Goal: Information Seeking & Learning: Compare options

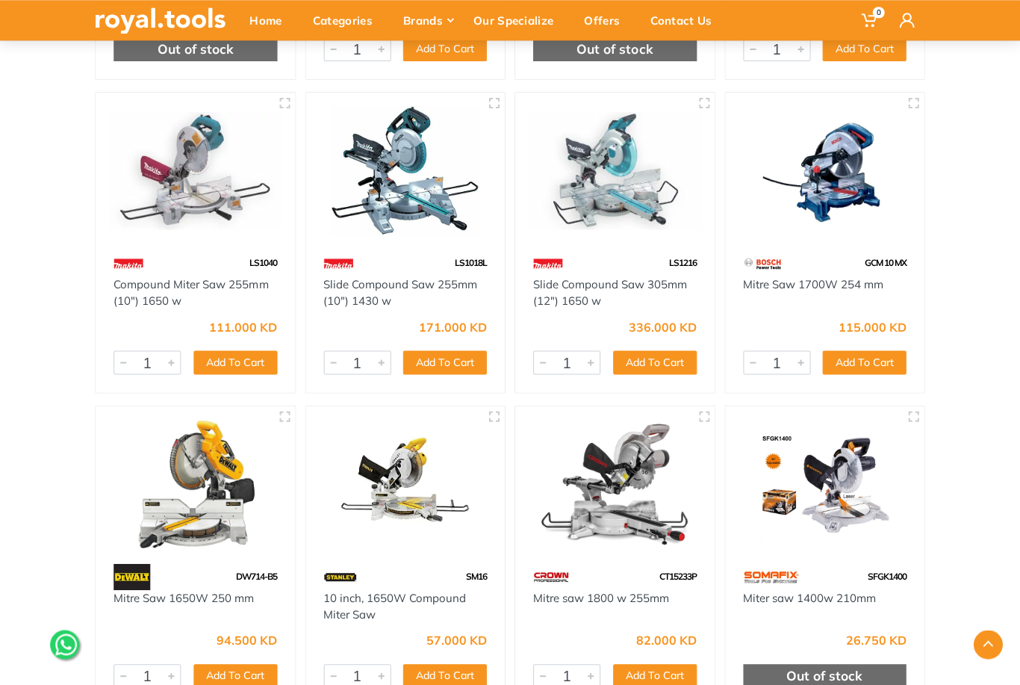
scroll to position [447, 0]
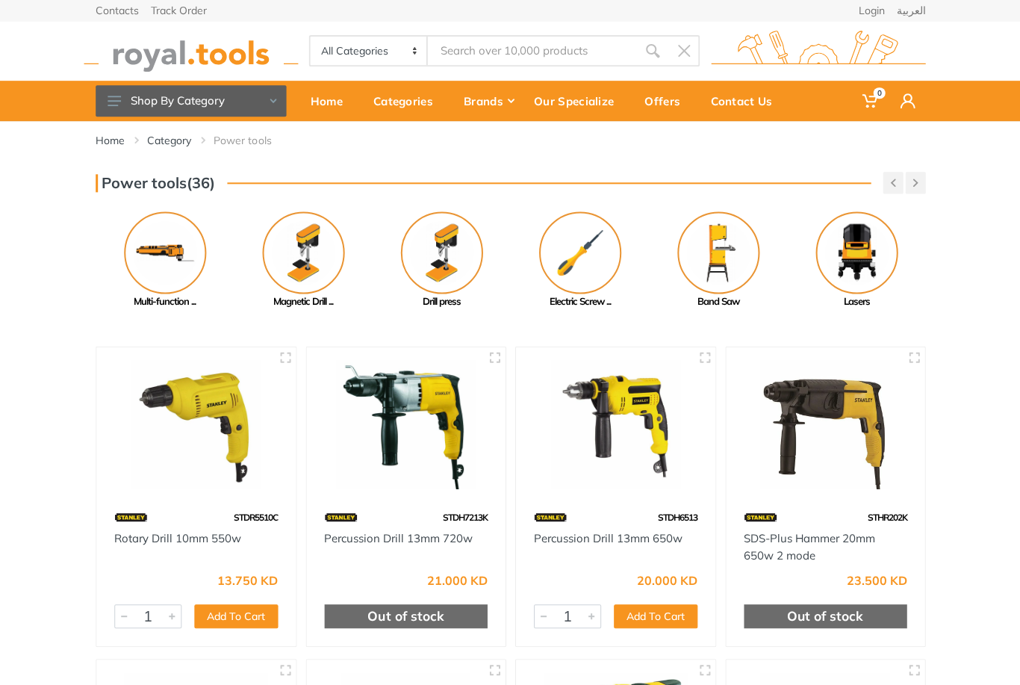
click at [918, 175] on button "button" at bounding box center [915, 183] width 20 height 22
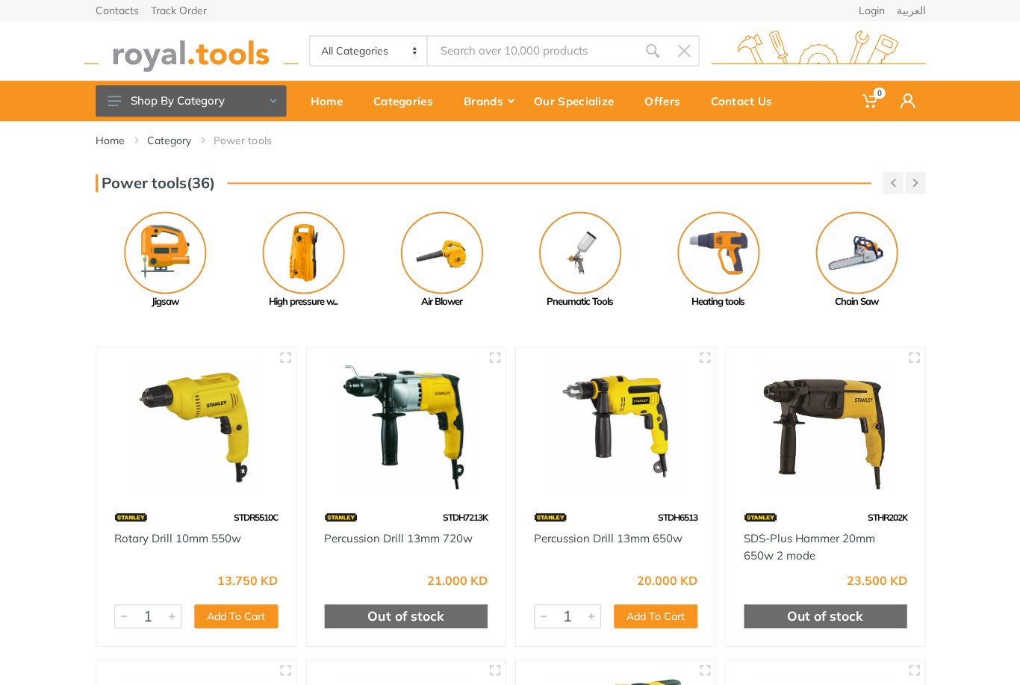
click at [916, 172] on button "button" at bounding box center [915, 183] width 20 height 22
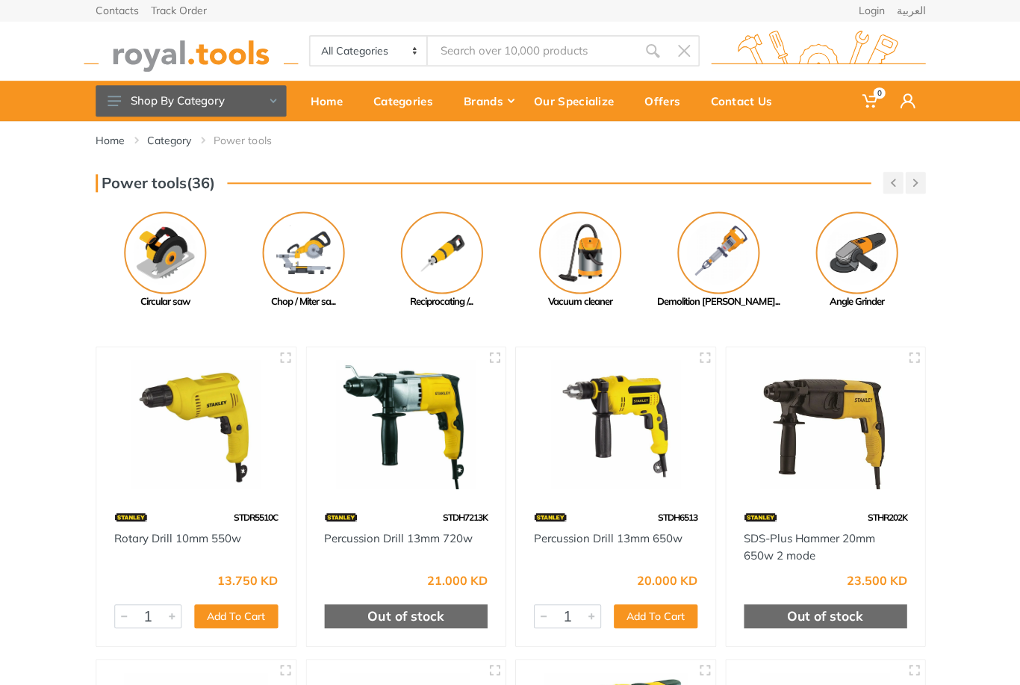
click at [921, 178] on button "button" at bounding box center [915, 183] width 20 height 22
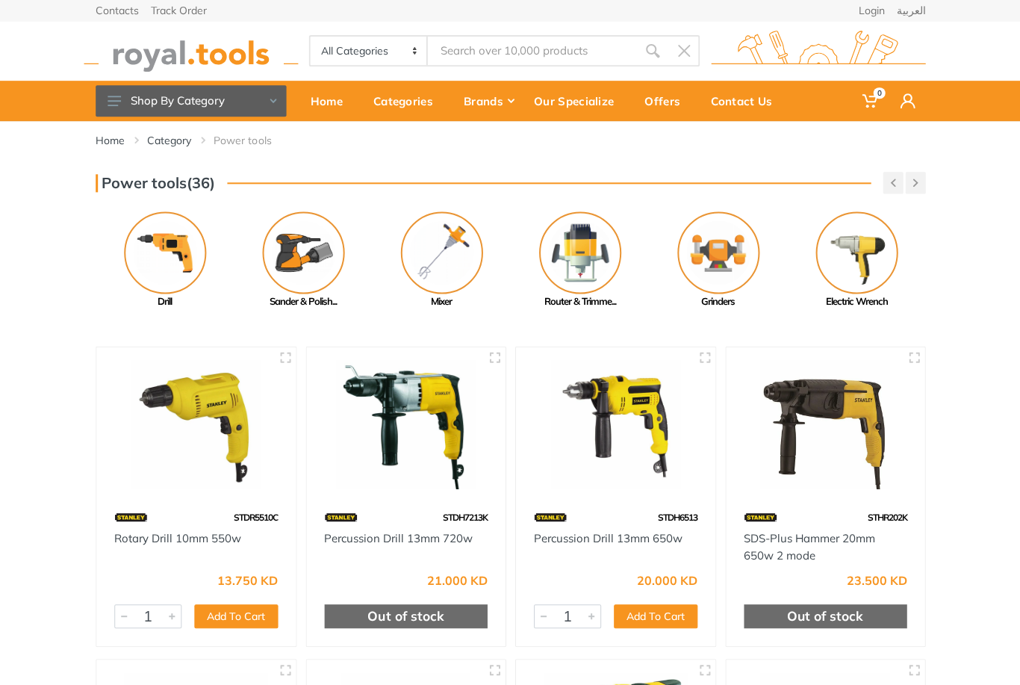
click at [920, 178] on button "button" at bounding box center [915, 183] width 20 height 22
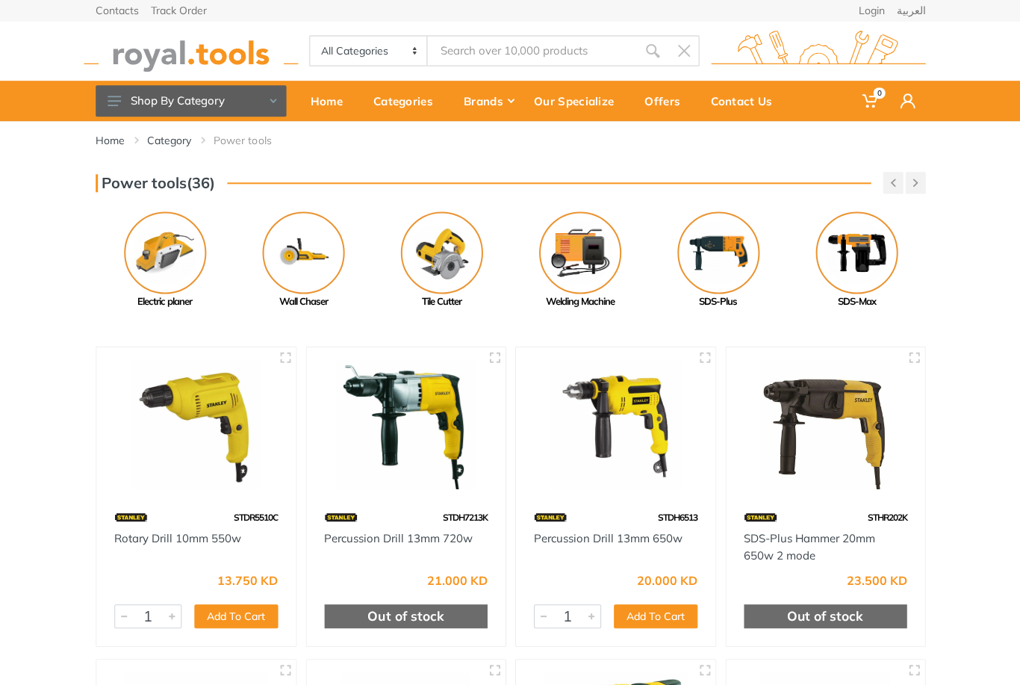
click at [922, 180] on button "button" at bounding box center [915, 183] width 20 height 22
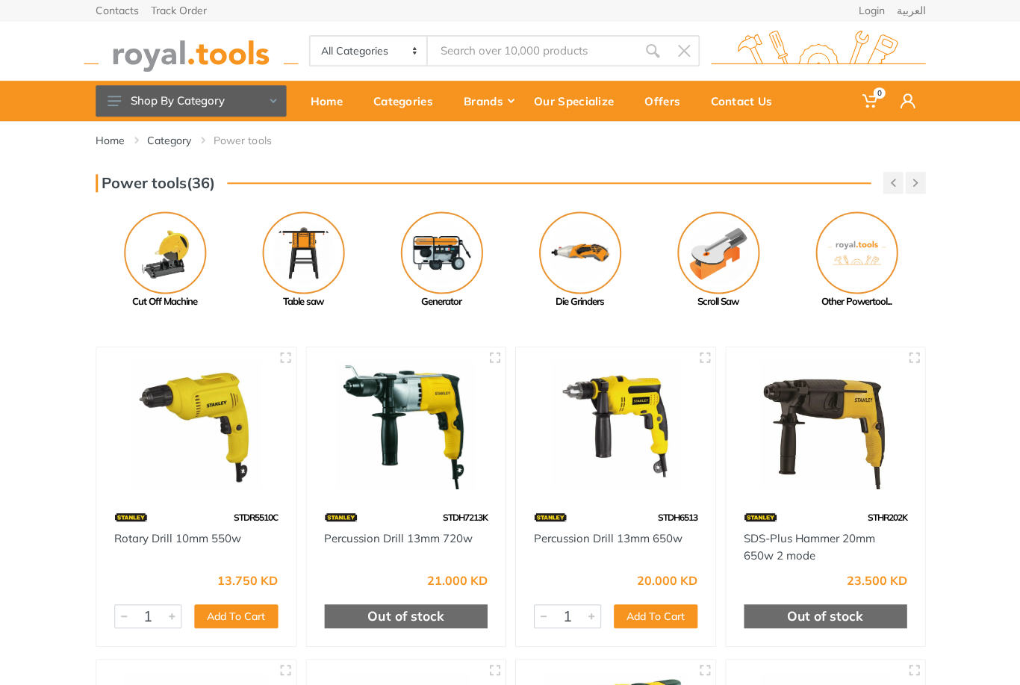
click at [866, 261] on img at bounding box center [856, 252] width 82 height 82
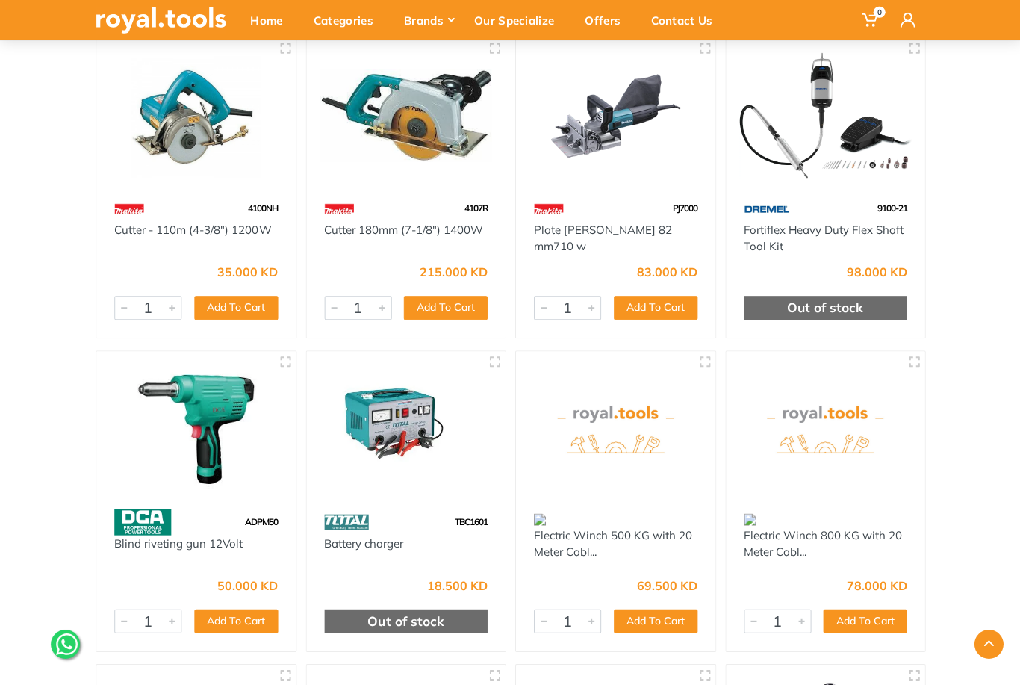
scroll to position [784, 0]
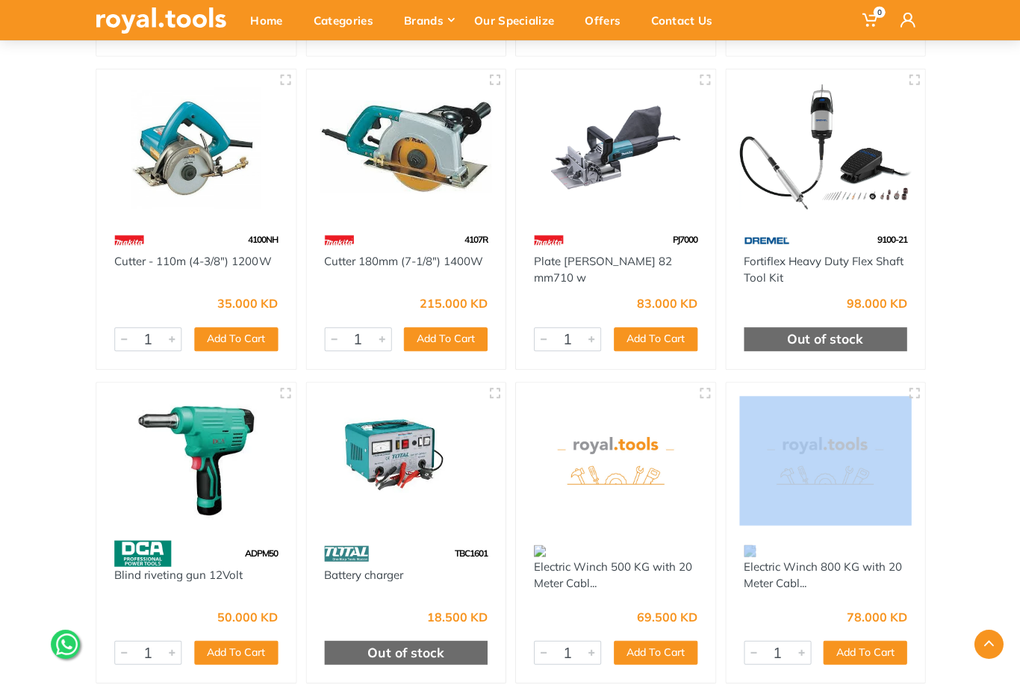
click at [950, 199] on div "Home Category Power tools Other Powertools" at bounding box center [510, 341] width 1020 height 2008
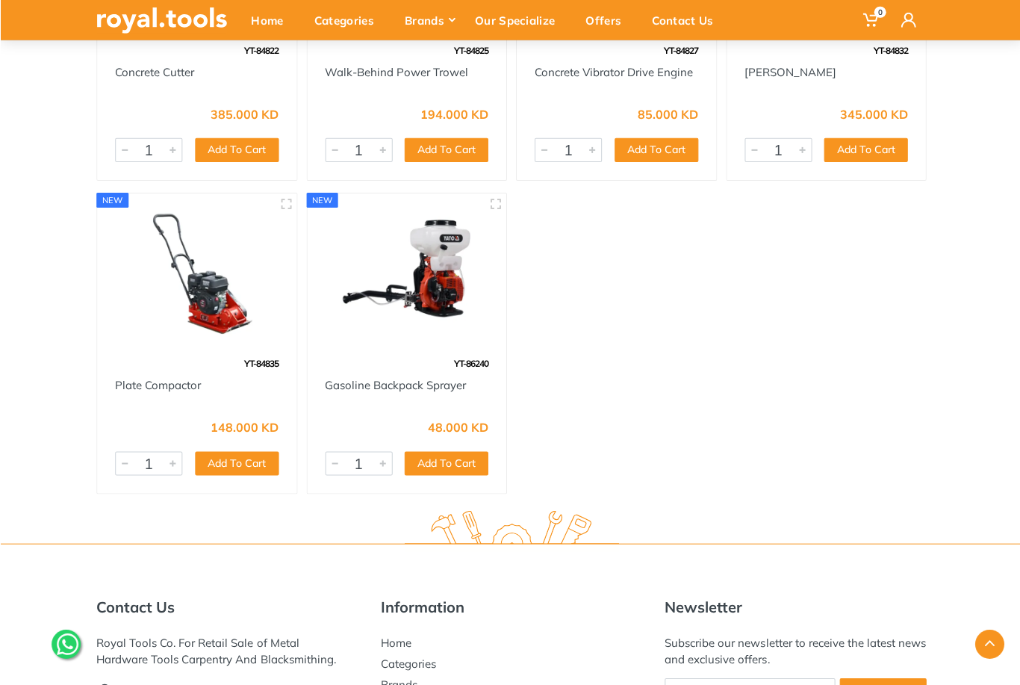
scroll to position [2851, 0]
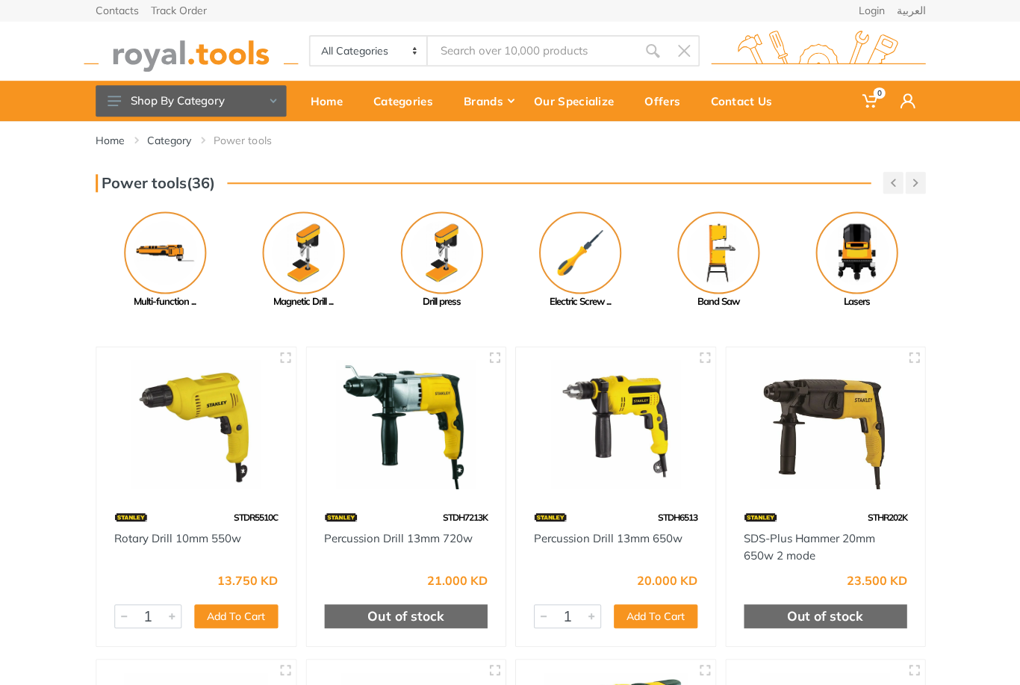
click at [922, 174] on button "button" at bounding box center [915, 183] width 20 height 22
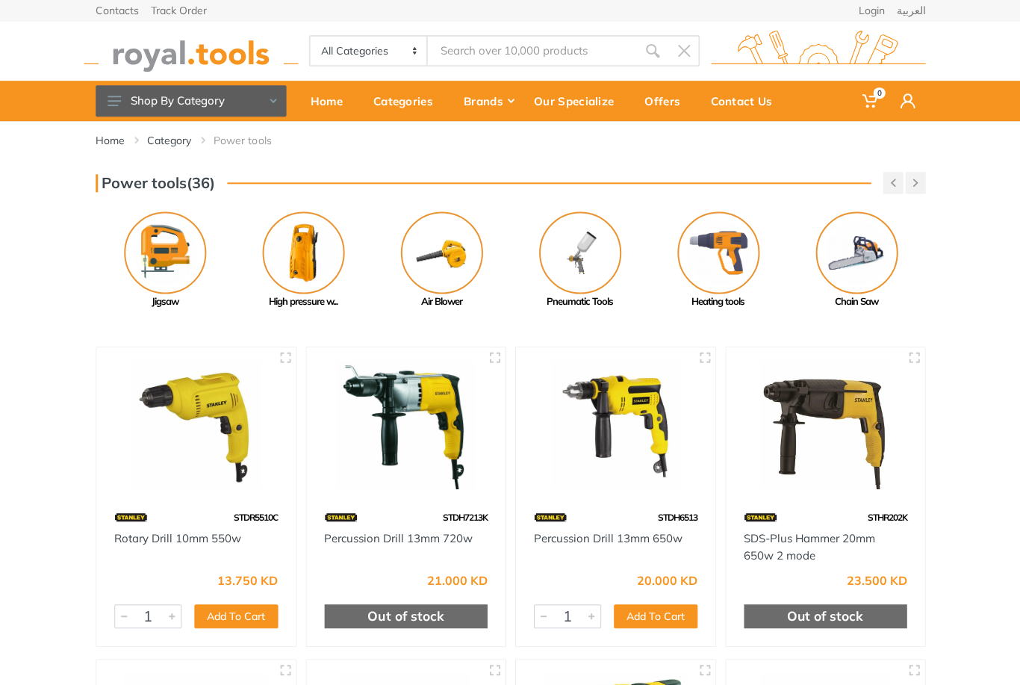
click at [934, 171] on div "Home Category Power tools" at bounding box center [509, 146] width 851 height 51
click at [921, 182] on button "button" at bounding box center [915, 183] width 20 height 22
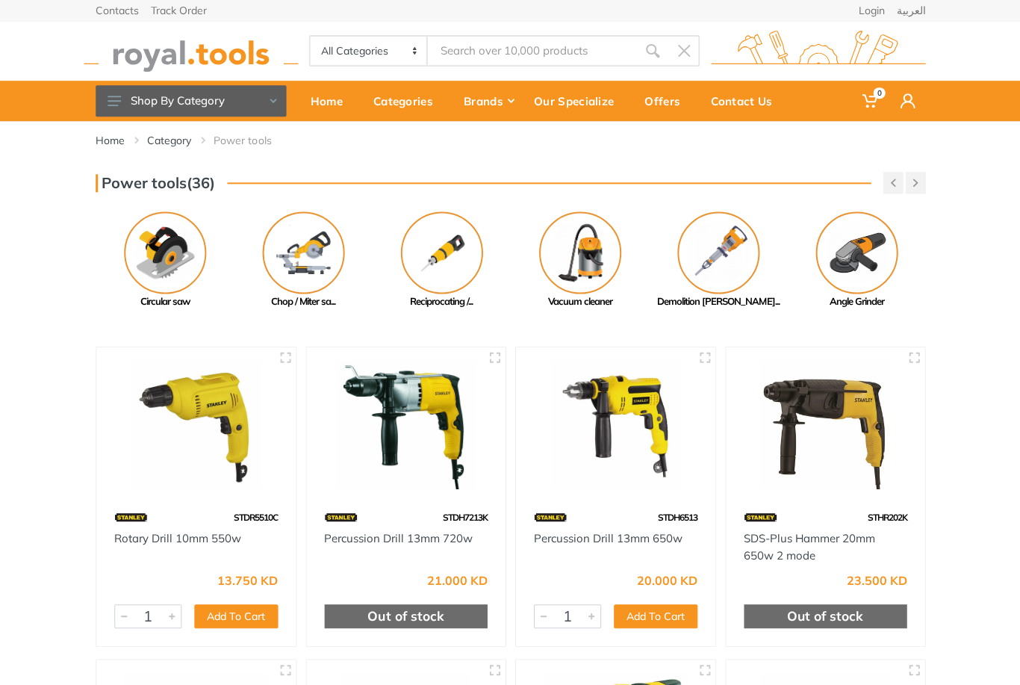
click at [922, 172] on button "button" at bounding box center [915, 183] width 20 height 22
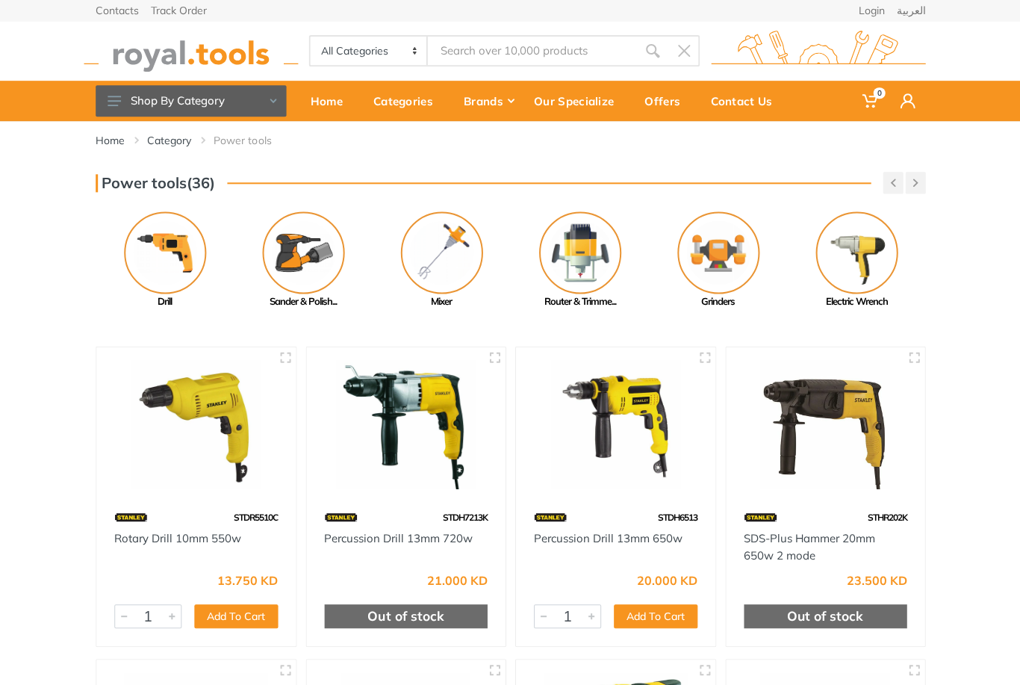
click at [895, 182] on button "button" at bounding box center [892, 183] width 20 height 22
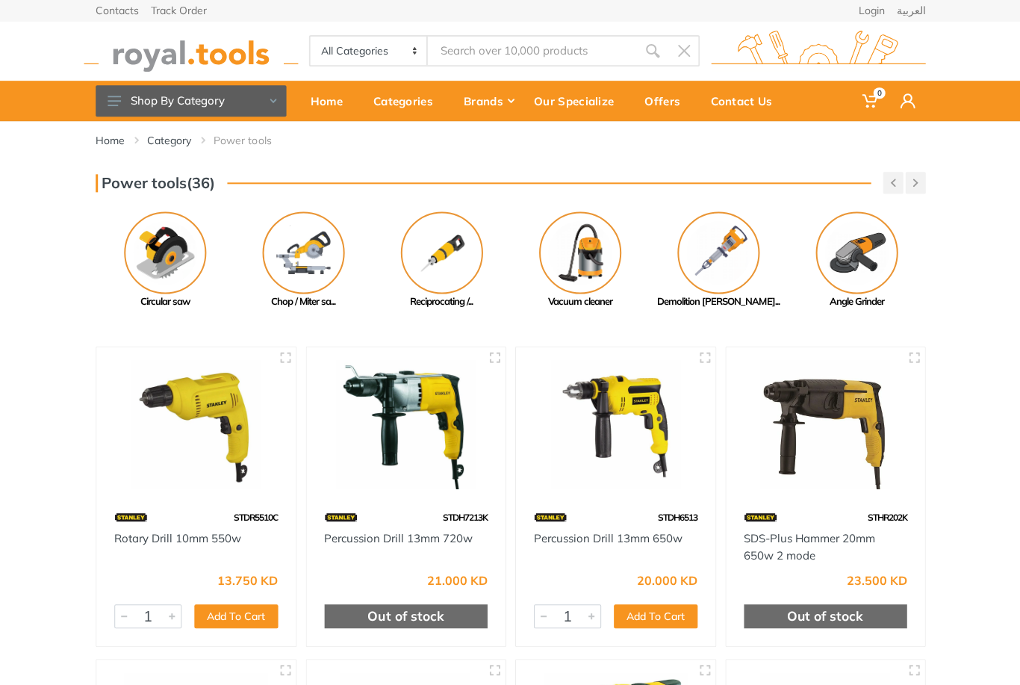
click at [922, 182] on button "button" at bounding box center [915, 183] width 20 height 22
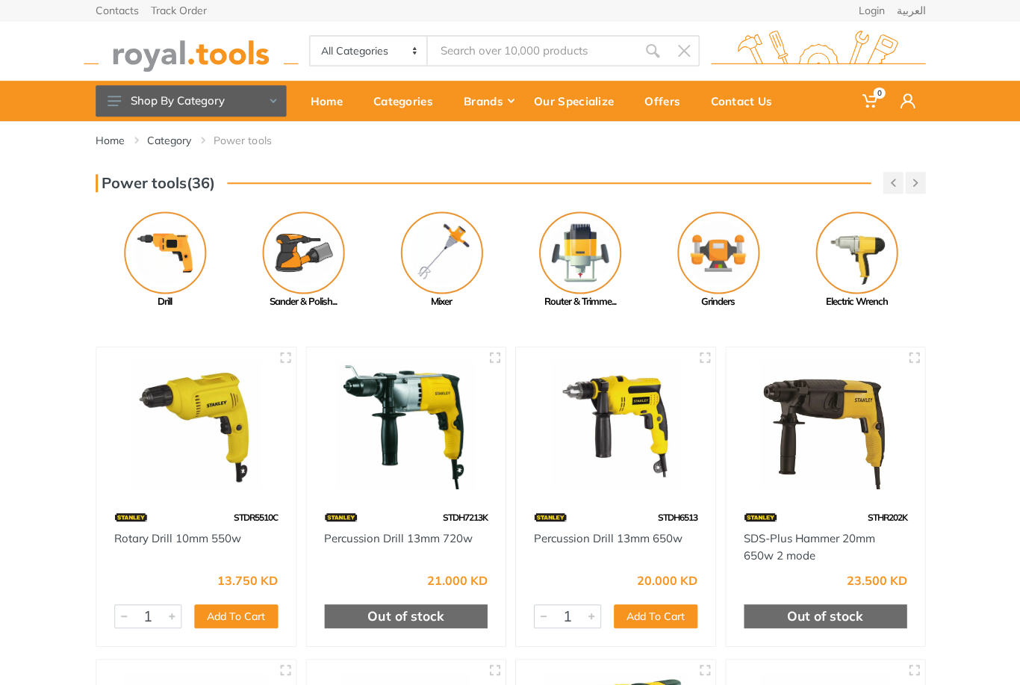
click at [589, 267] on img at bounding box center [580, 252] width 82 height 82
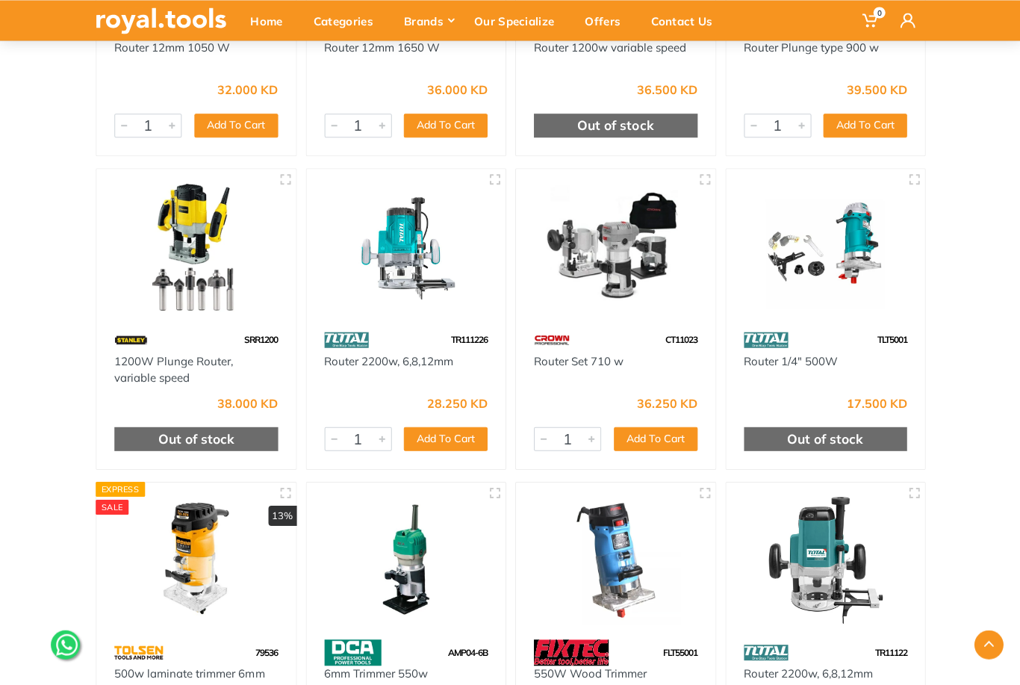
scroll to position [983, 0]
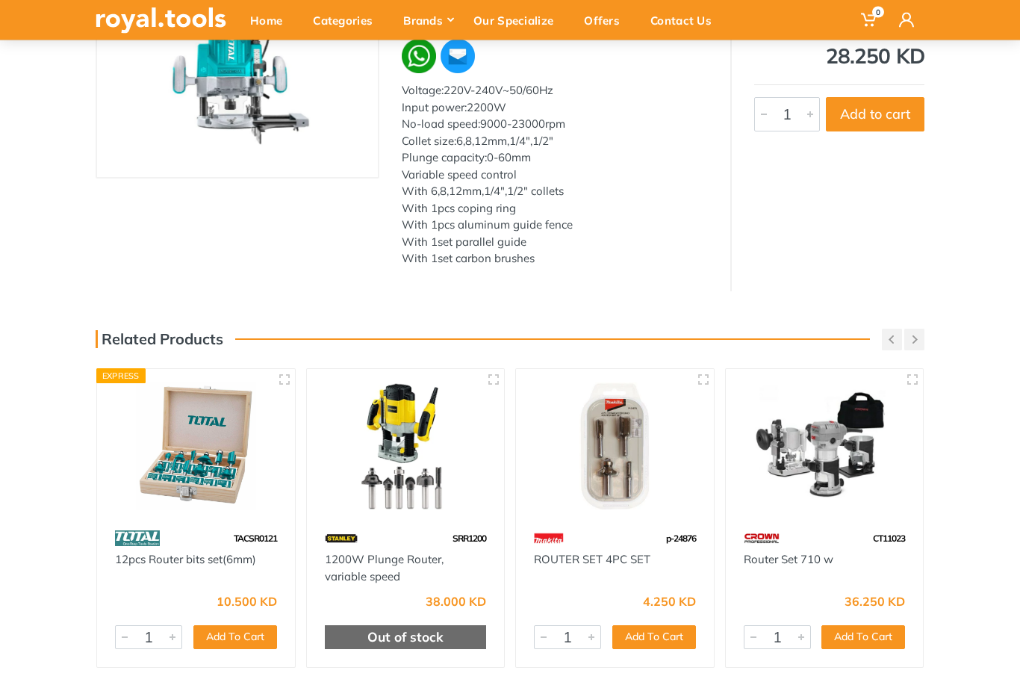
scroll to position [214, 0]
click at [217, 552] on link "12pcs Router bits set(6mm)" at bounding box center [185, 559] width 141 height 14
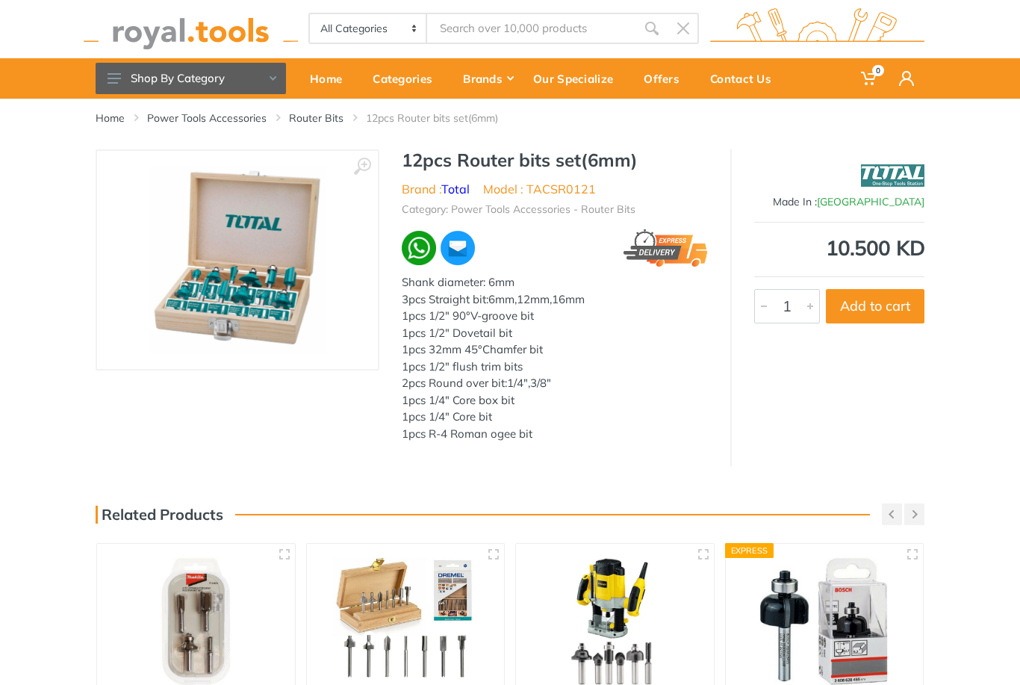
scroll to position [23, 0]
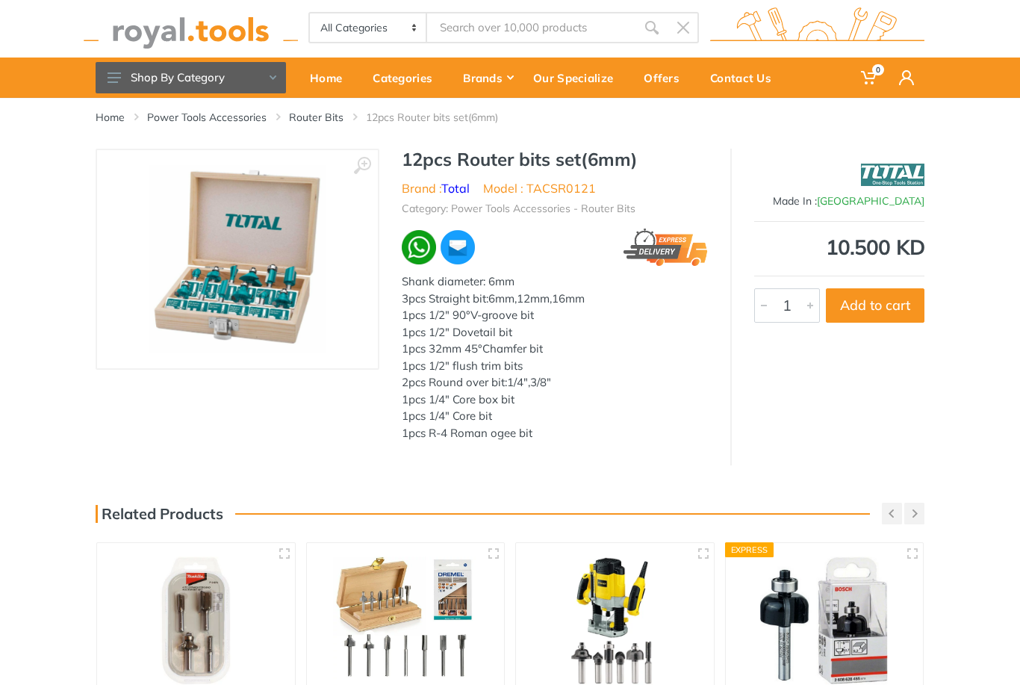
click at [269, 280] on img at bounding box center [237, 259] width 177 height 188
click at [276, 322] on img at bounding box center [237, 259] width 177 height 188
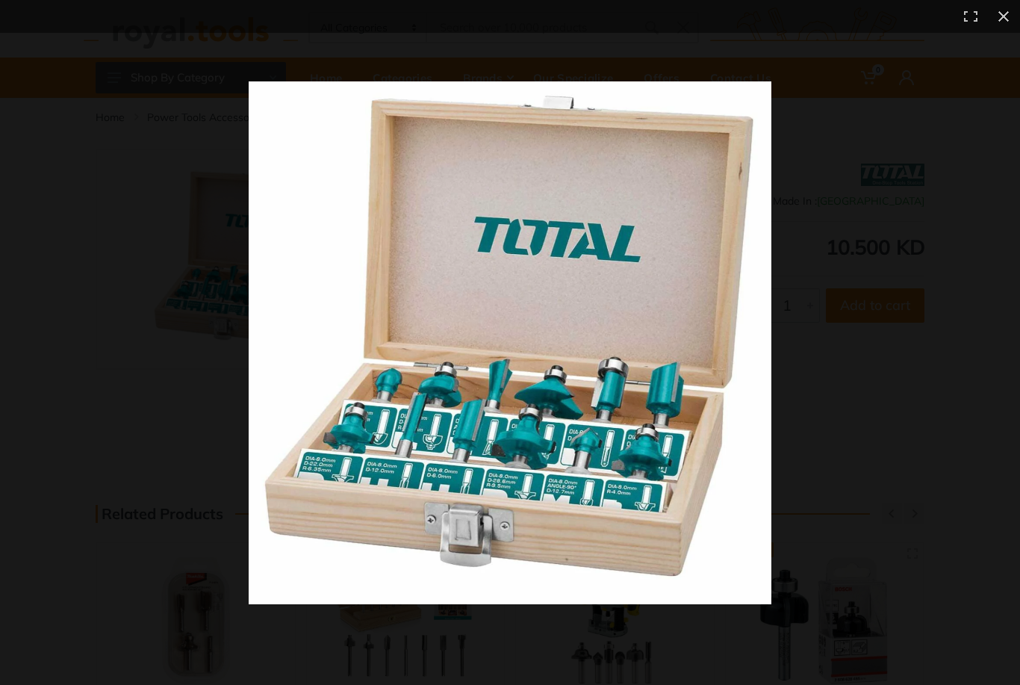
click at [1011, 18] on button at bounding box center [1003, 16] width 33 height 33
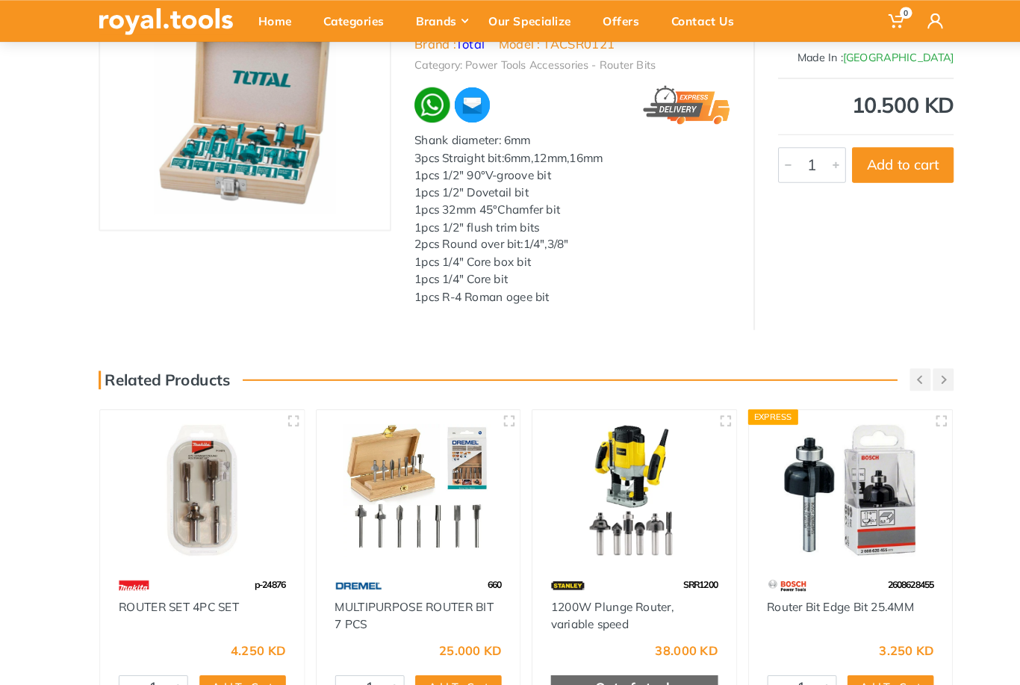
scroll to position [0, 0]
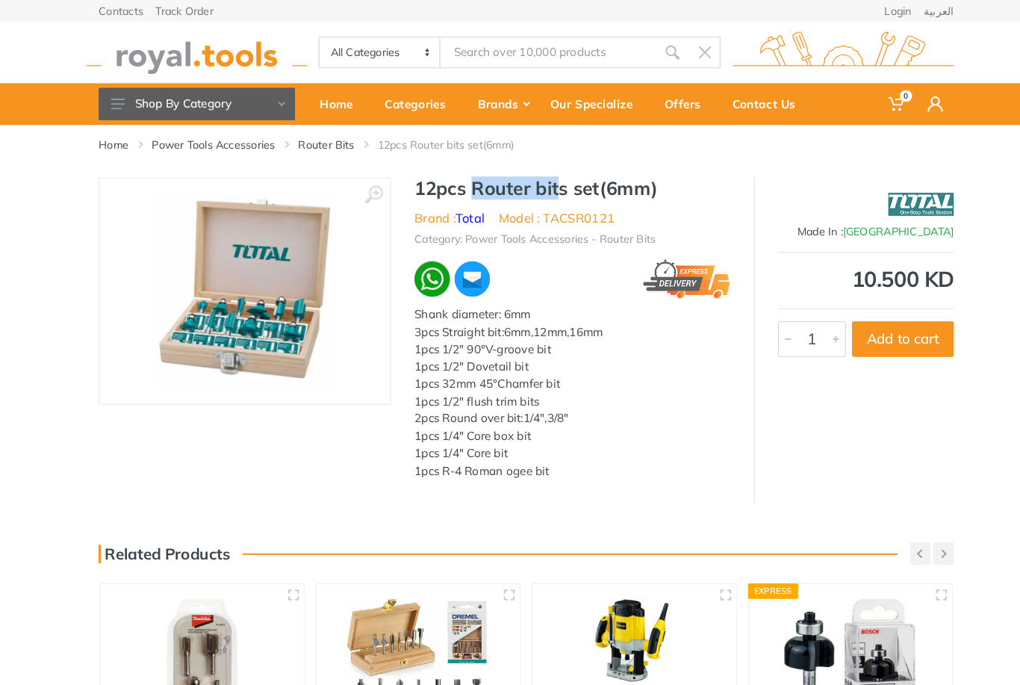
click at [494, 52] on input "Site search" at bounding box center [531, 50] width 209 height 31
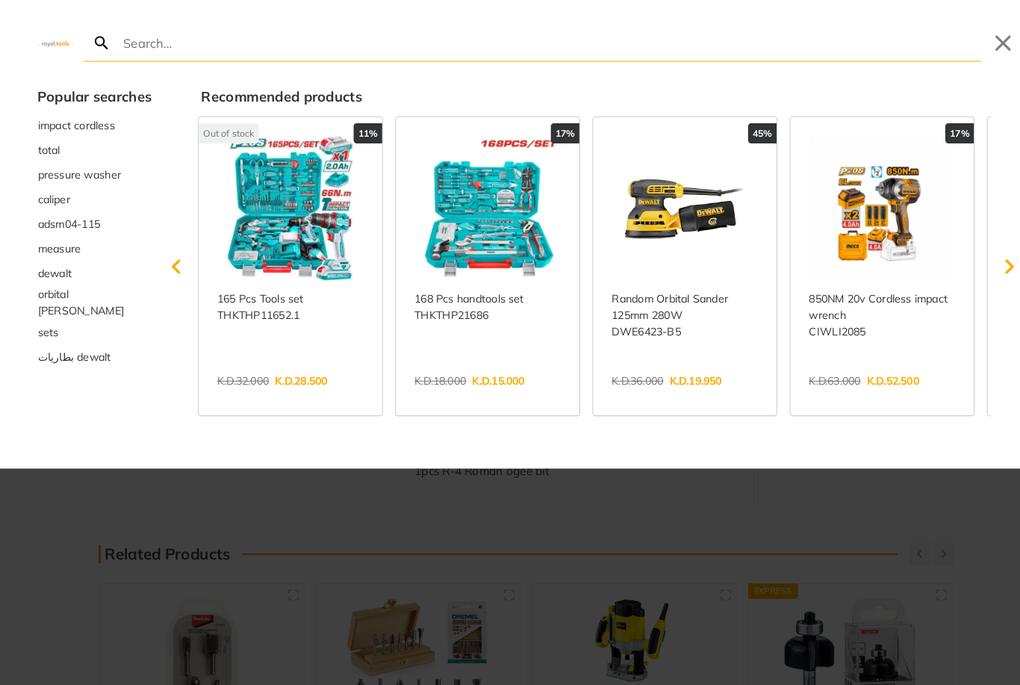
click at [226, 45] on input "Search" at bounding box center [534, 41] width 835 height 35
type input "Router bit"
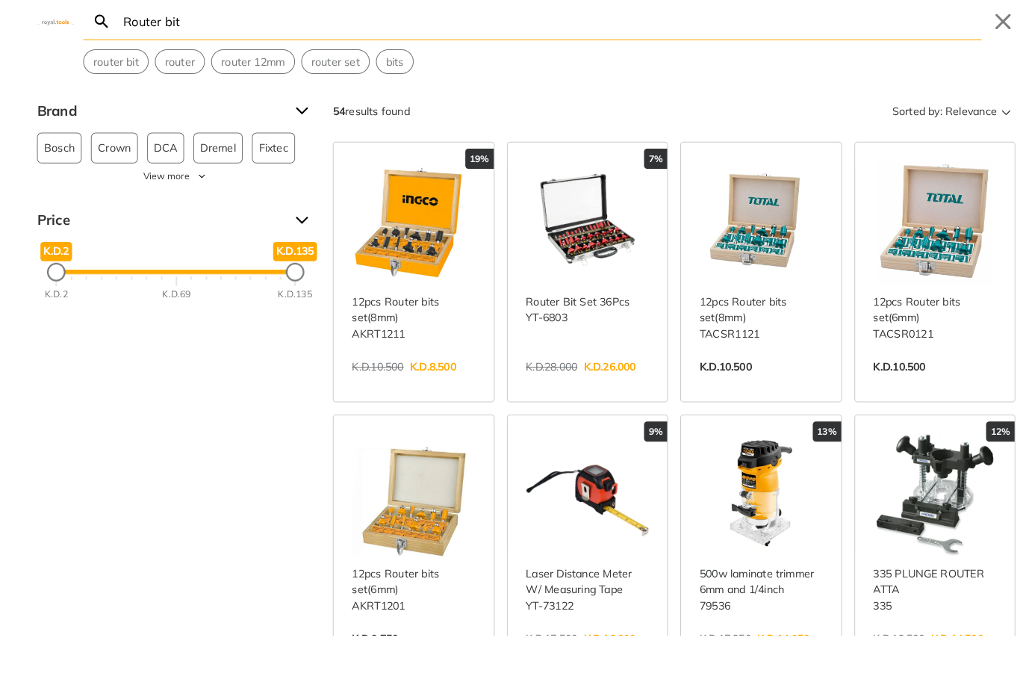
click at [970, 46] on div "Router bit Search Submit Close router bit router router 12mm router set bits" at bounding box center [510, 46] width 1020 height 93
click at [973, 120] on icon "Sort" at bounding box center [976, 129] width 18 height 18
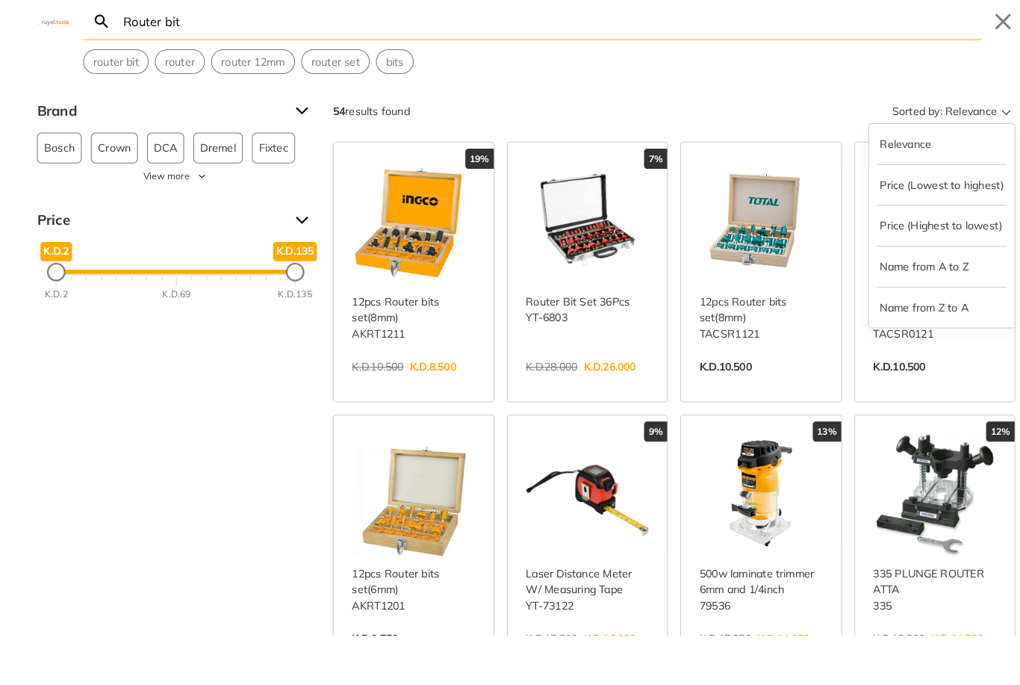
click at [953, 228] on button "Price (Highest to lowest)" at bounding box center [913, 240] width 126 height 24
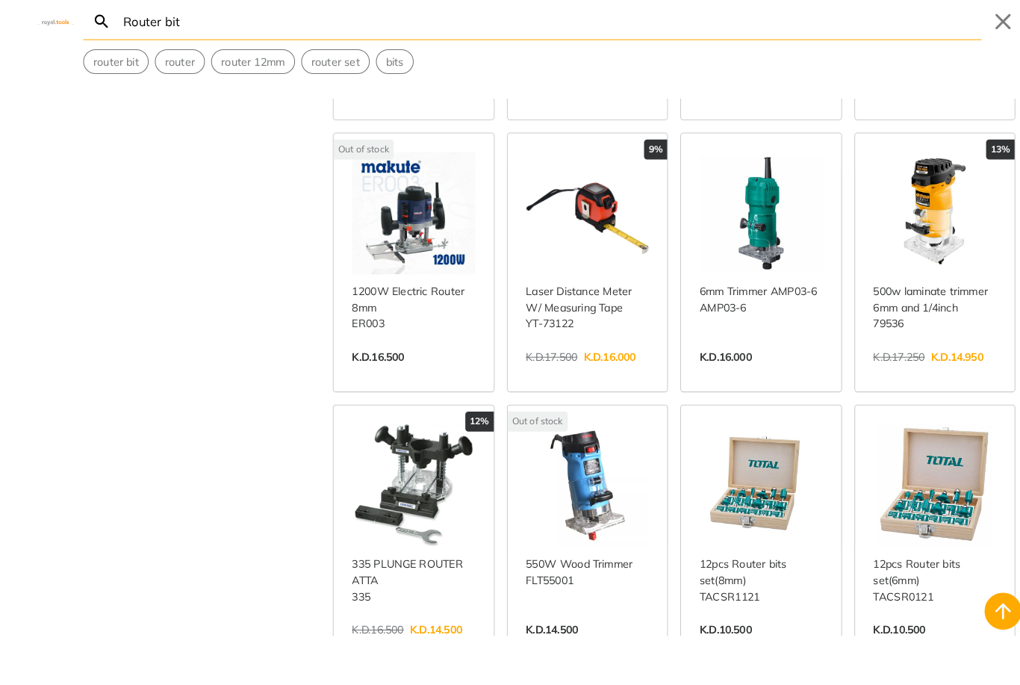
scroll to position [1874, 0]
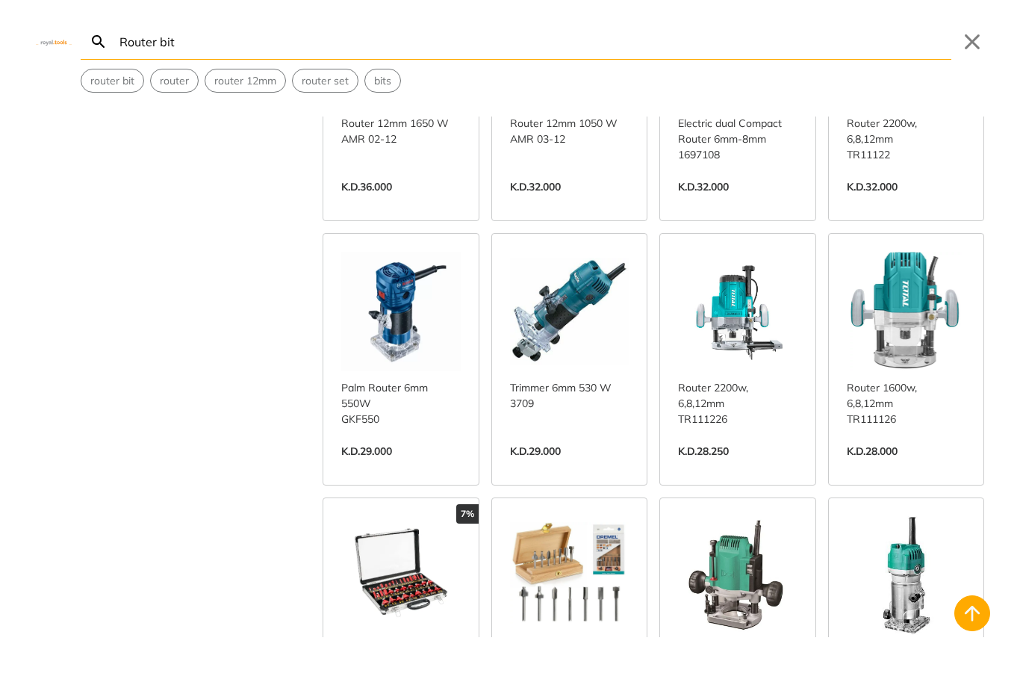
scroll to position [999, 0]
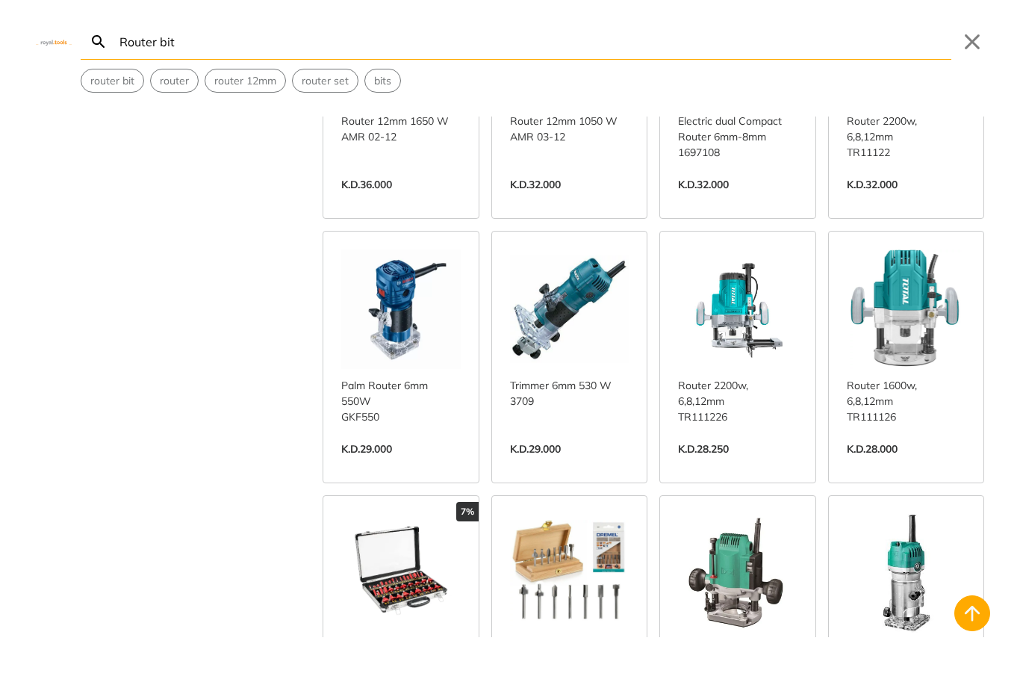
click at [728, 465] on link "View more →" at bounding box center [738, 465] width 120 height 0
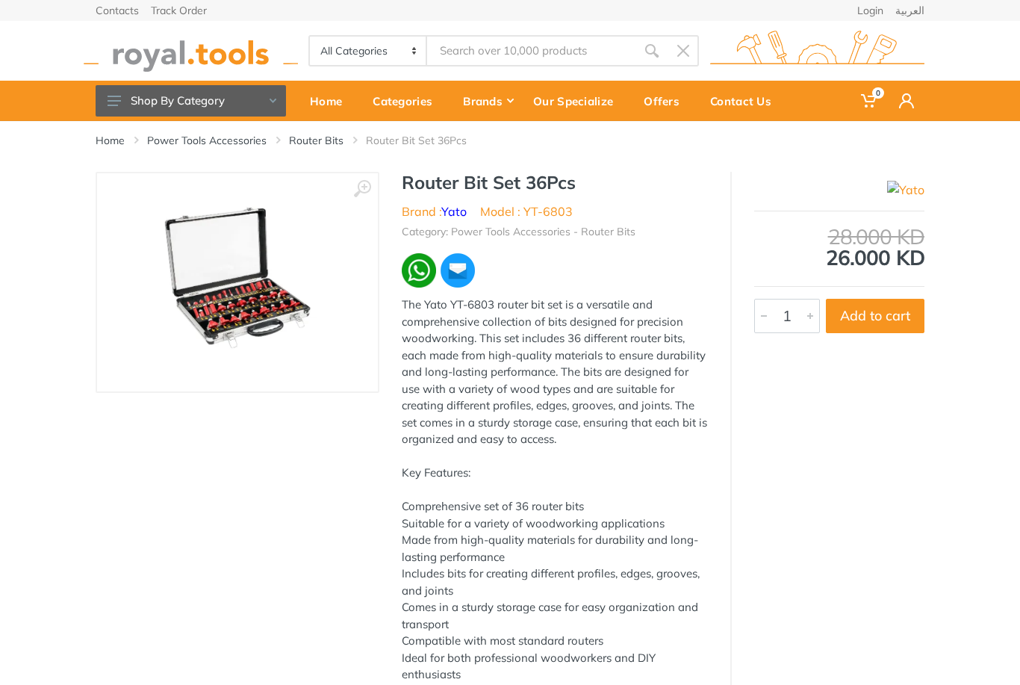
click at [500, 54] on input "Site search" at bounding box center [531, 50] width 209 height 31
click at [489, 51] on input "Site search" at bounding box center [531, 50] width 209 height 31
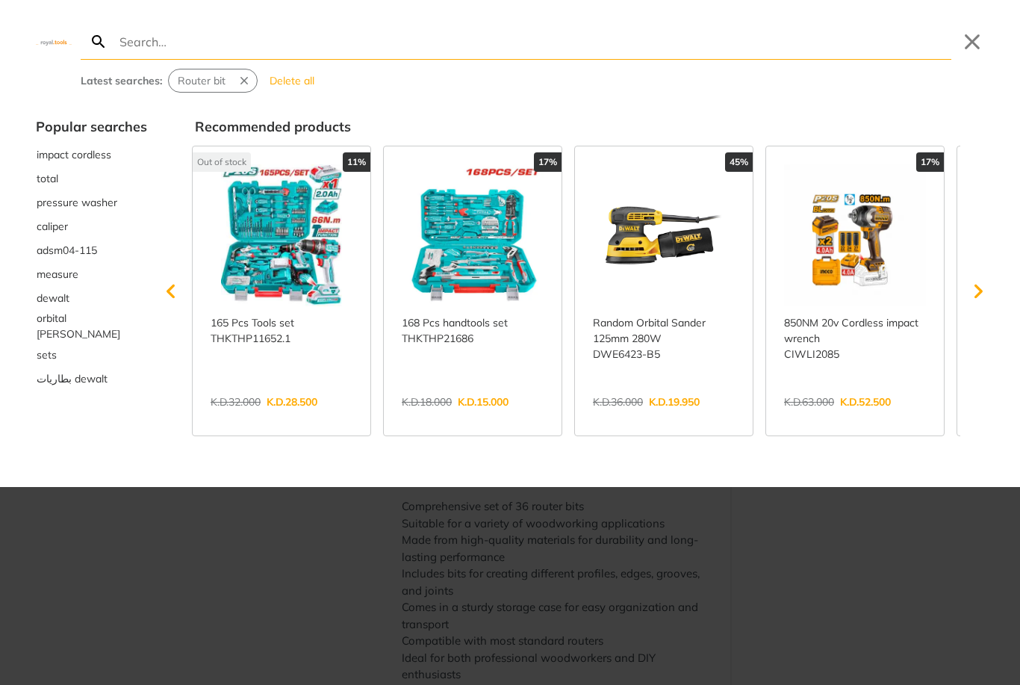
click at [147, 44] on input "Search" at bounding box center [534, 41] width 835 height 35
type input "Circular saw"
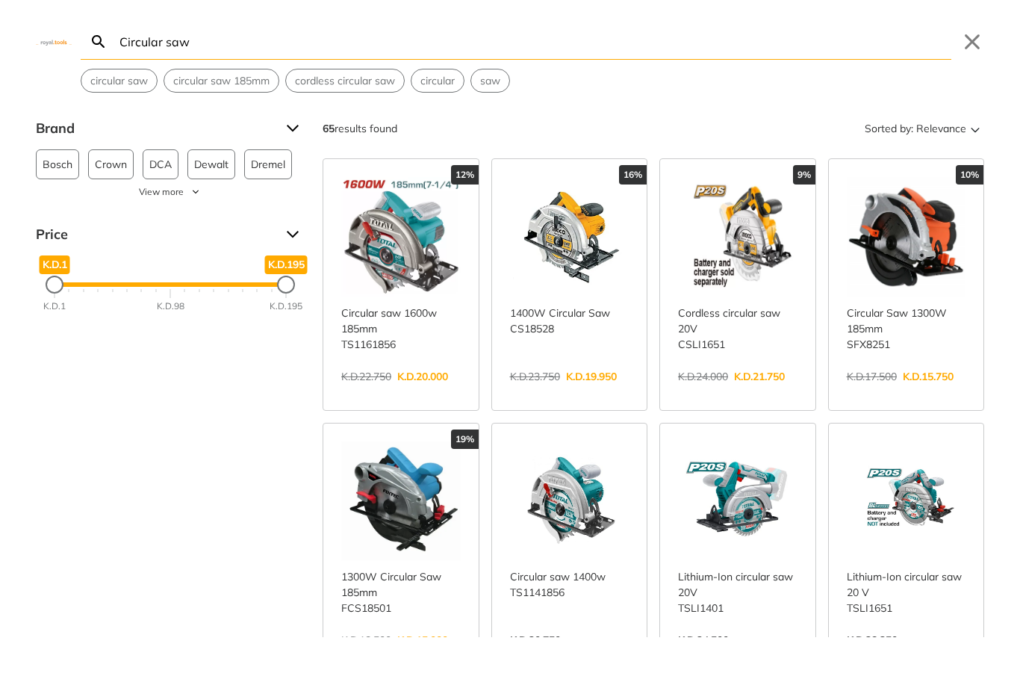
click at [984, 124] on icon "Sort" at bounding box center [976, 129] width 18 height 18
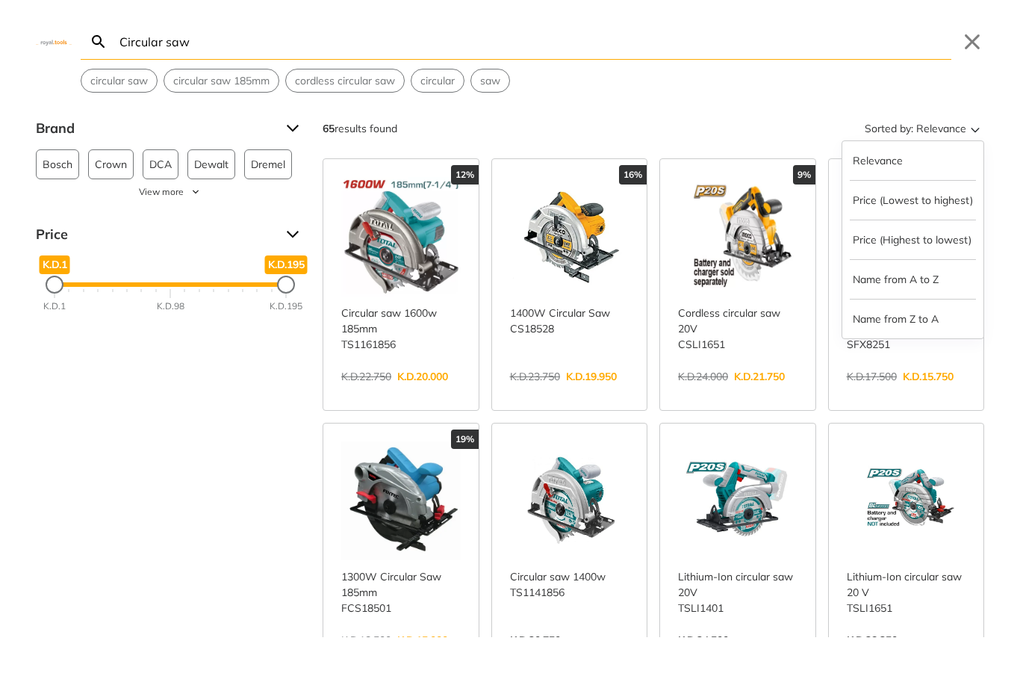
click at [967, 131] on icon "Sort" at bounding box center [976, 129] width 18 height 18
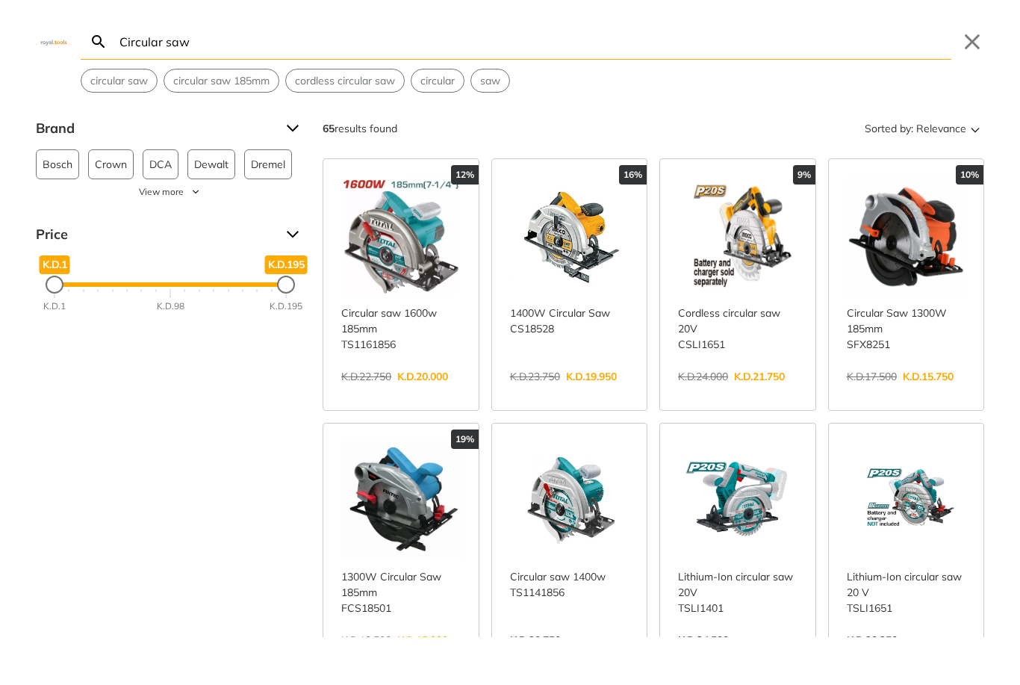
click at [956, 128] on span "Relevance" at bounding box center [941, 129] width 50 height 24
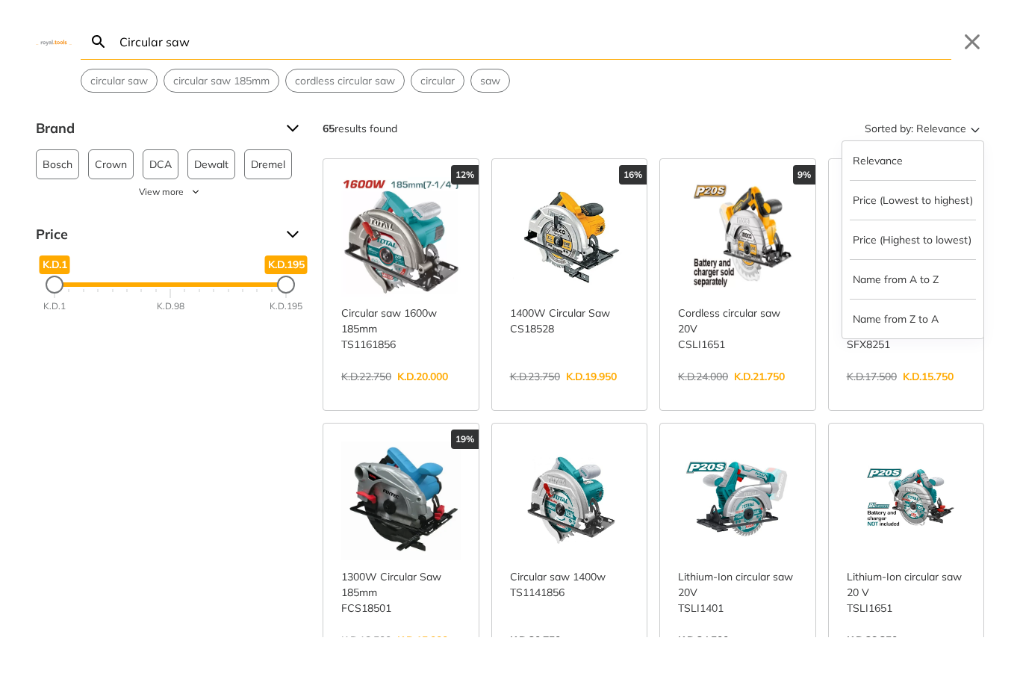
click at [938, 246] on button "Price (Highest to lowest)" at bounding box center [913, 240] width 126 height 24
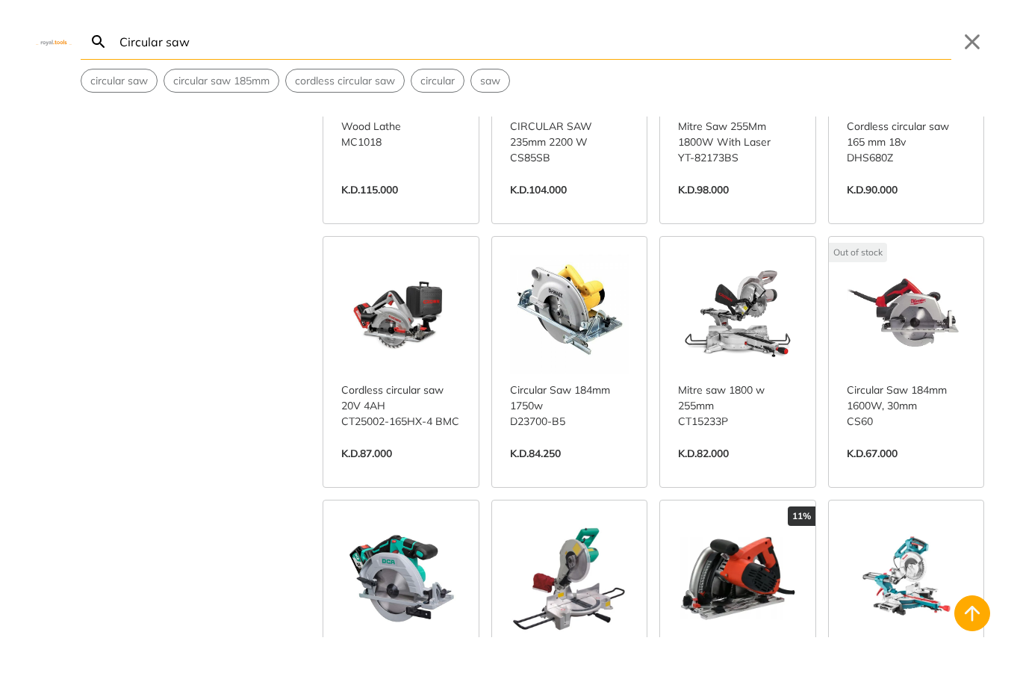
scroll to position [756, 0]
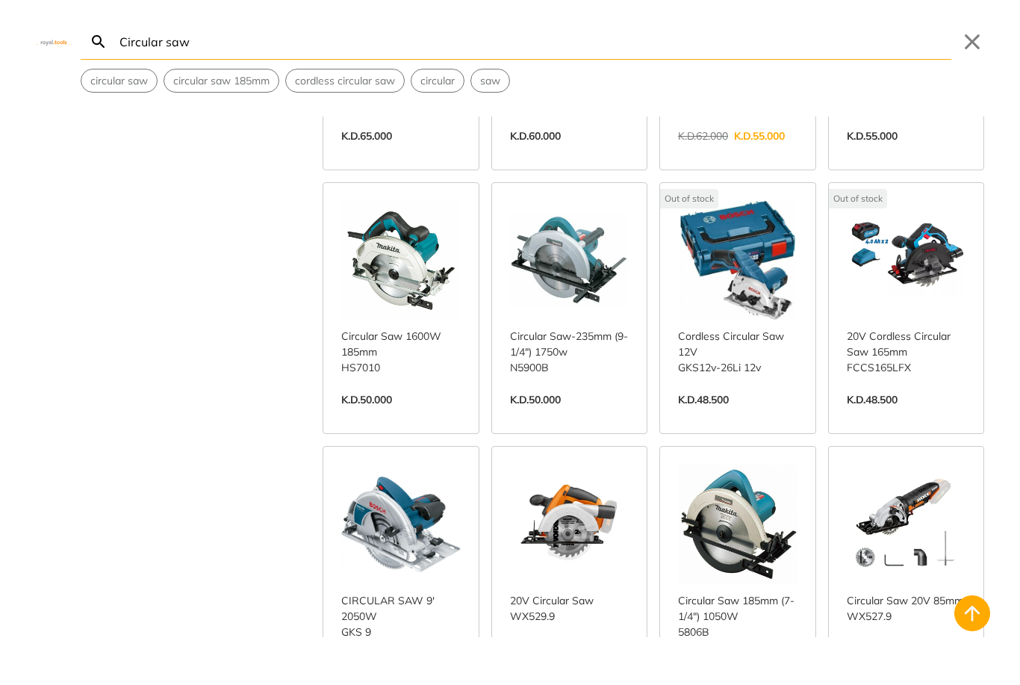
scroll to position [1319, 0]
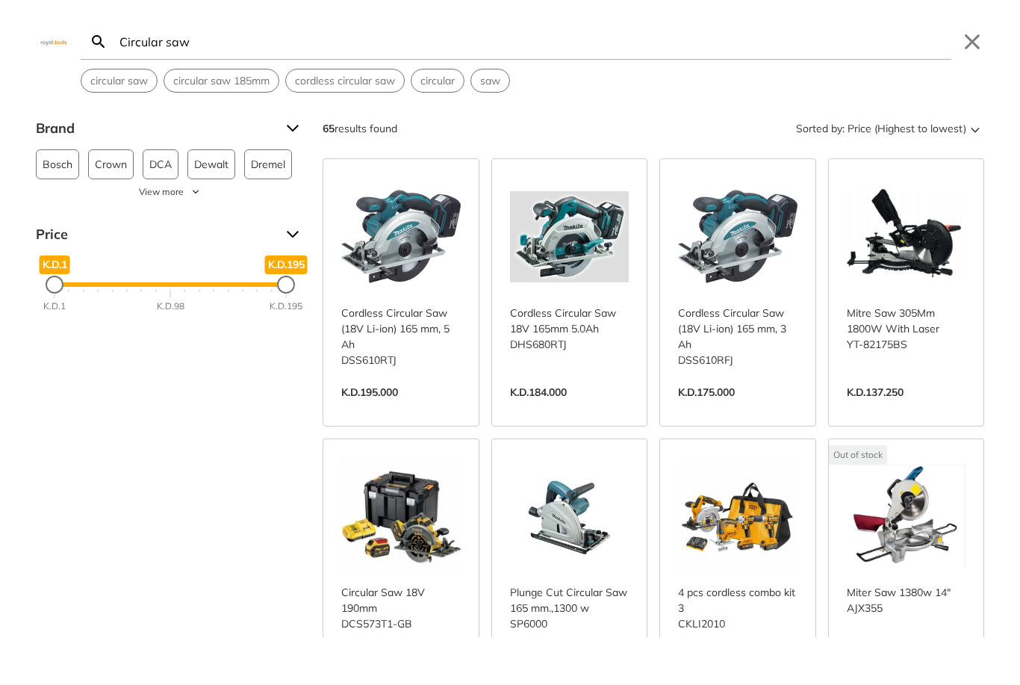
click at [190, 195] on button "View more" at bounding box center [170, 191] width 269 height 13
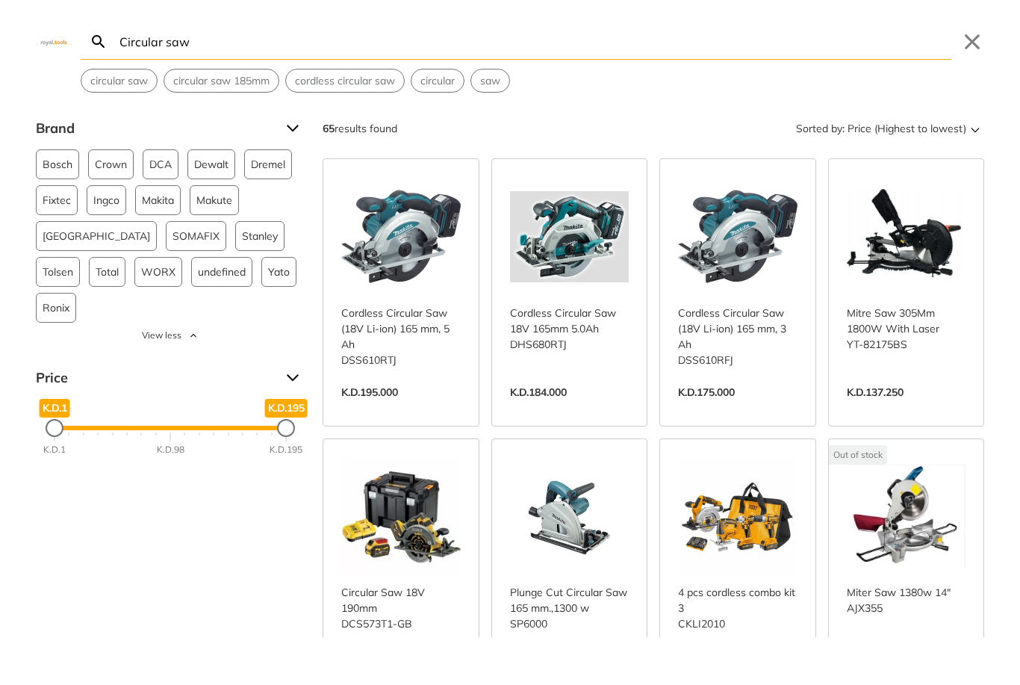
click at [96, 267] on span "Total" at bounding box center [107, 272] width 23 height 28
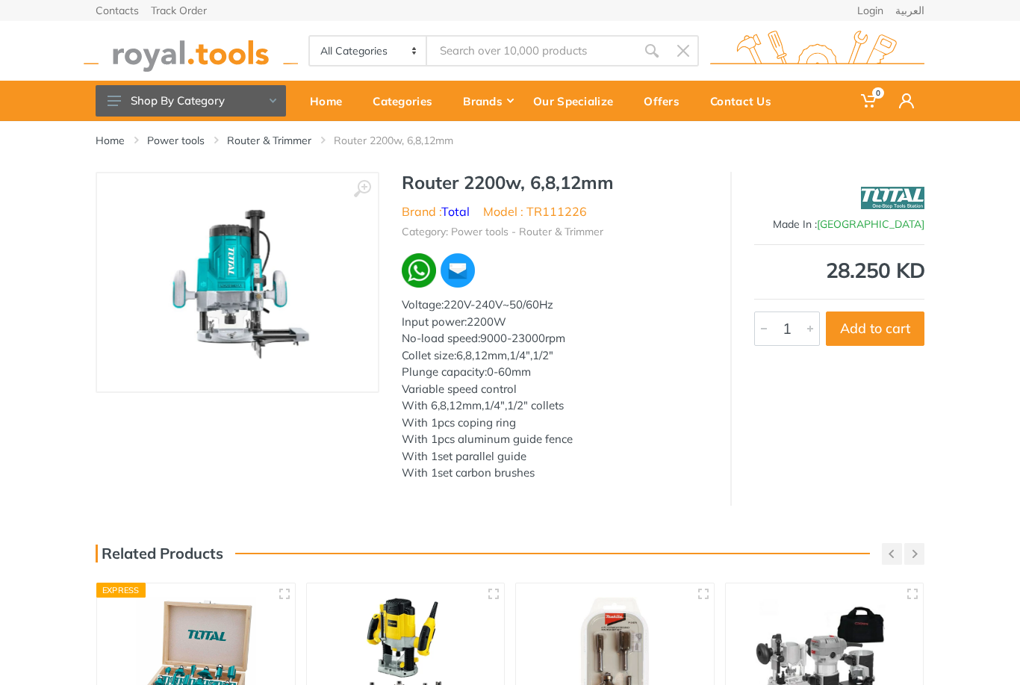
type input "Router bit"
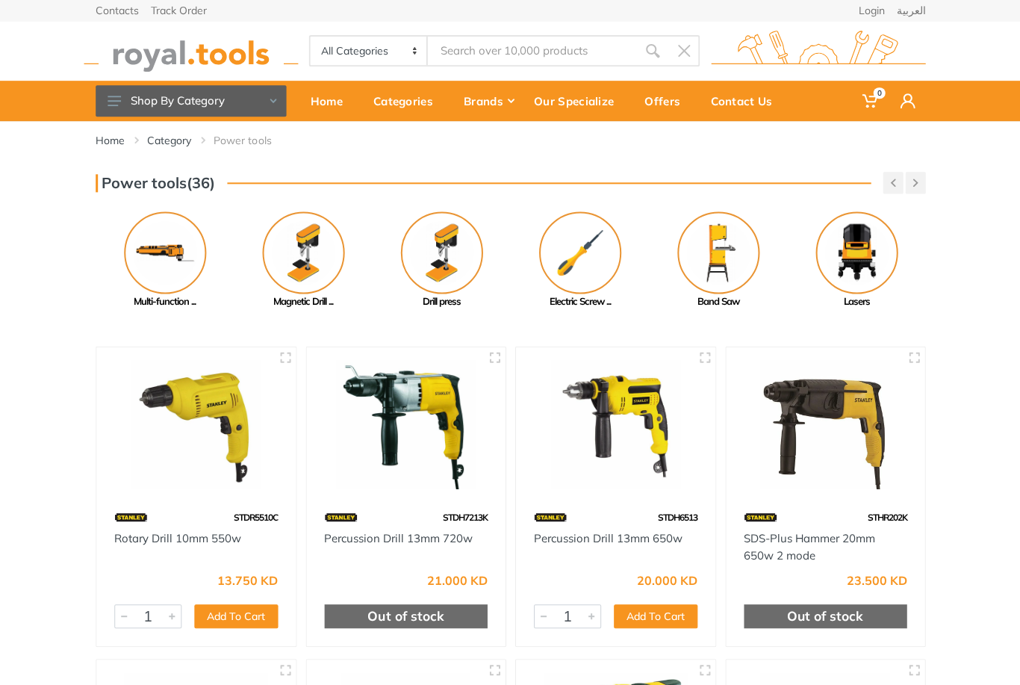
click at [916, 177] on button "button" at bounding box center [915, 183] width 20 height 22
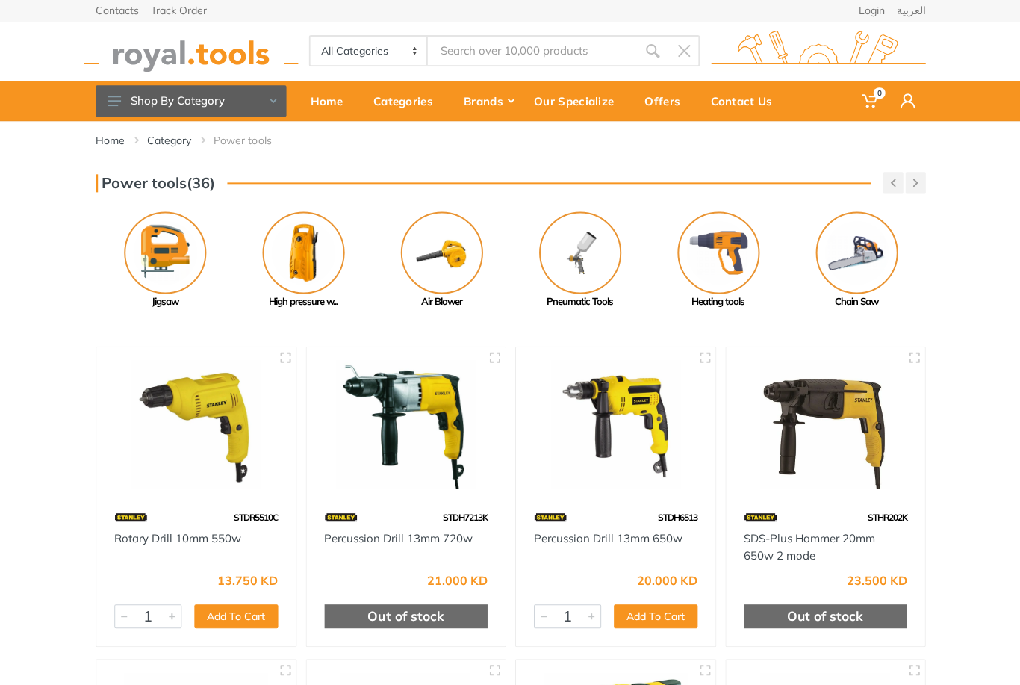
click at [919, 182] on button "button" at bounding box center [915, 183] width 20 height 22
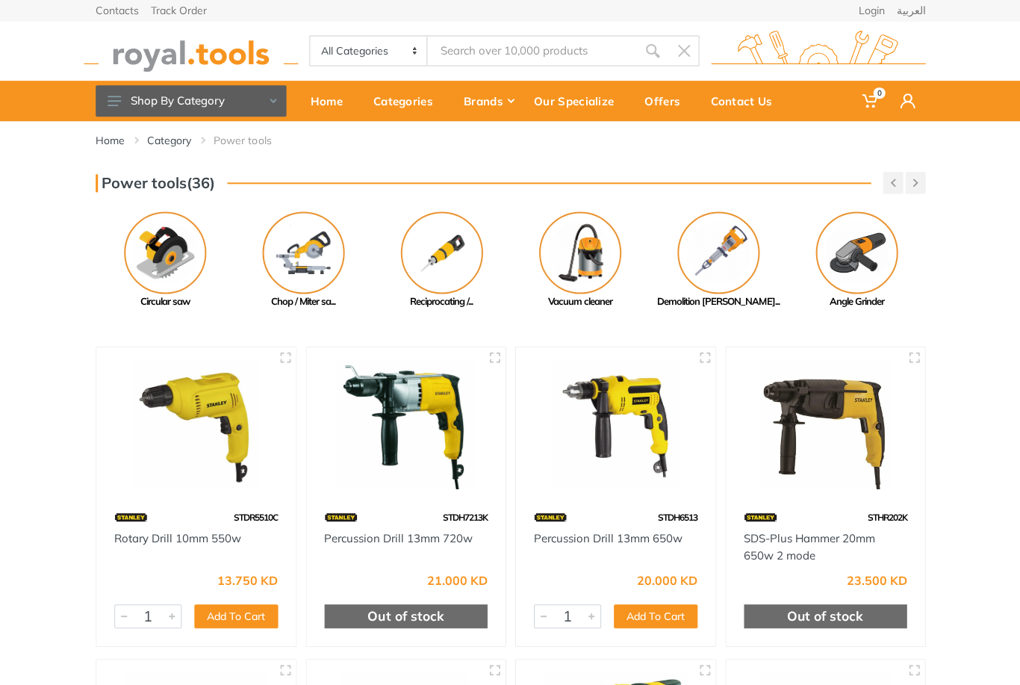
click at [170, 245] on img at bounding box center [165, 252] width 82 height 82
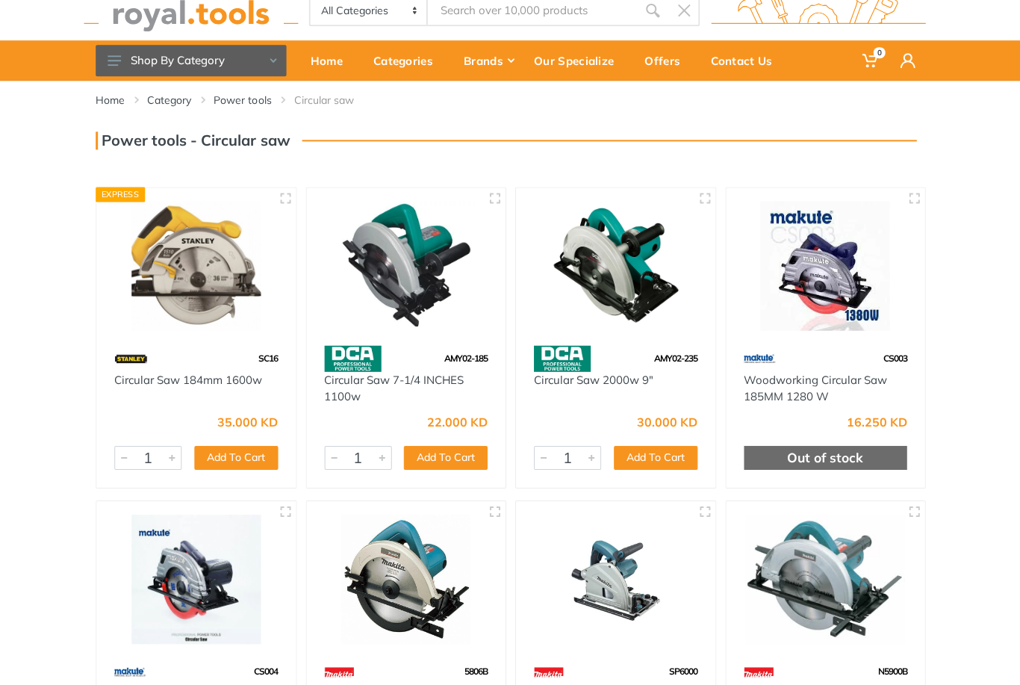
scroll to position [41, 0]
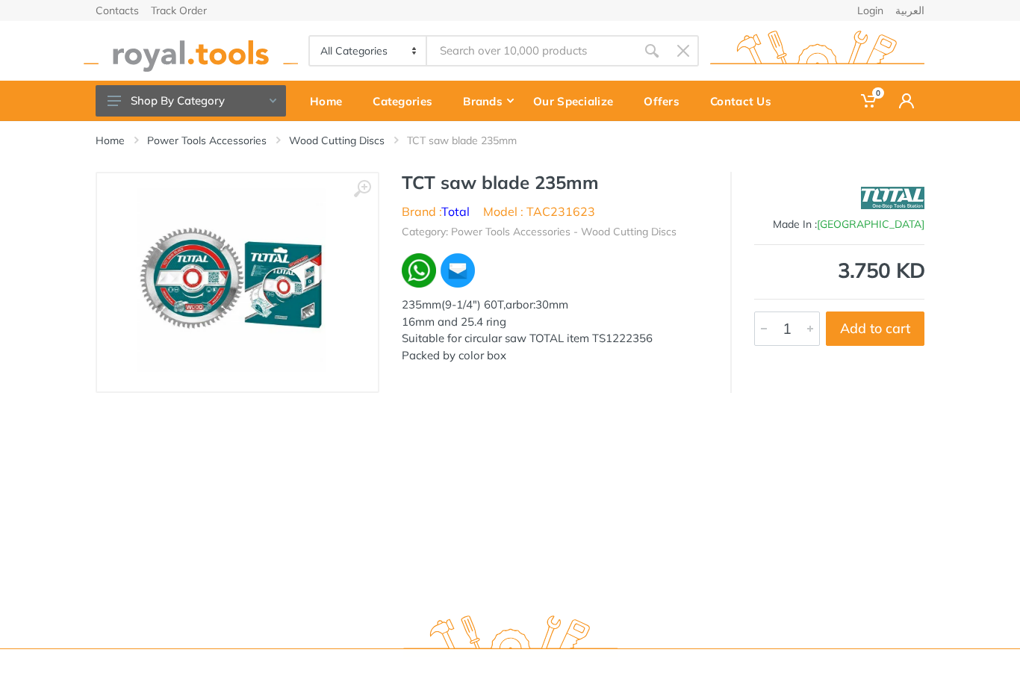
click at [261, 264] on img at bounding box center [237, 282] width 217 height 188
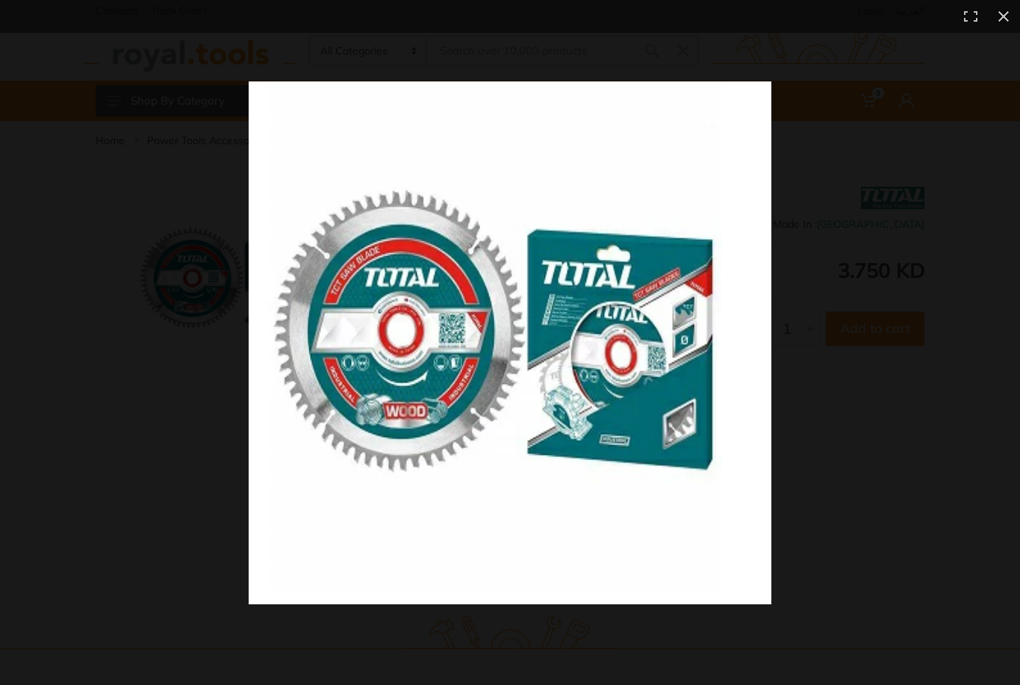
click at [861, 311] on div at bounding box center [638, 342] width 779 height 523
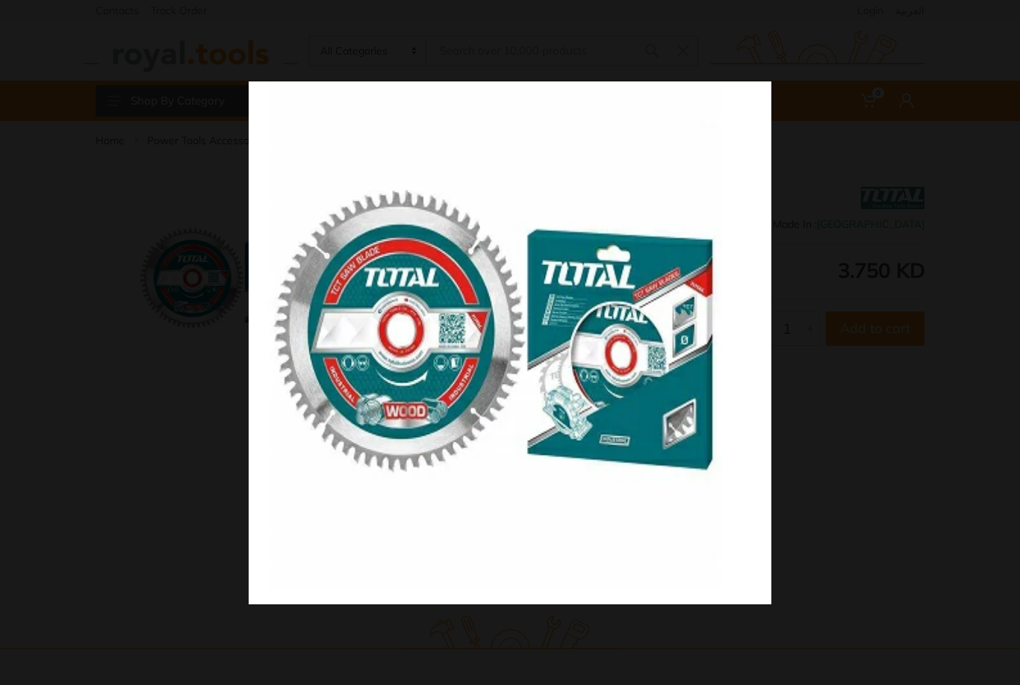
click at [856, 356] on div at bounding box center [638, 342] width 779 height 523
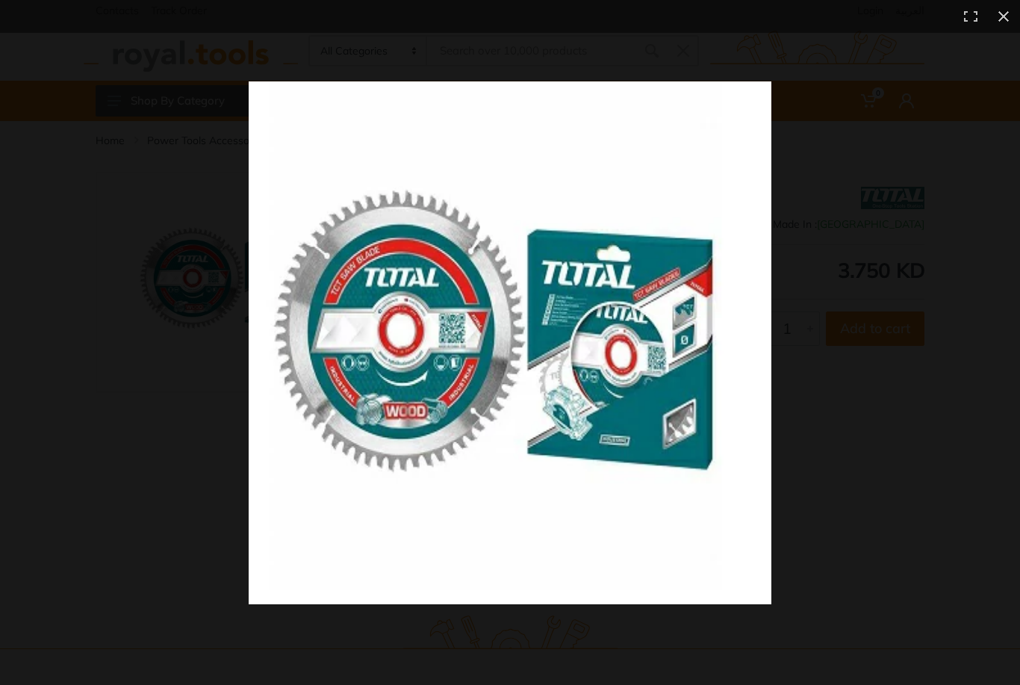
click at [840, 338] on div at bounding box center [638, 342] width 779 height 523
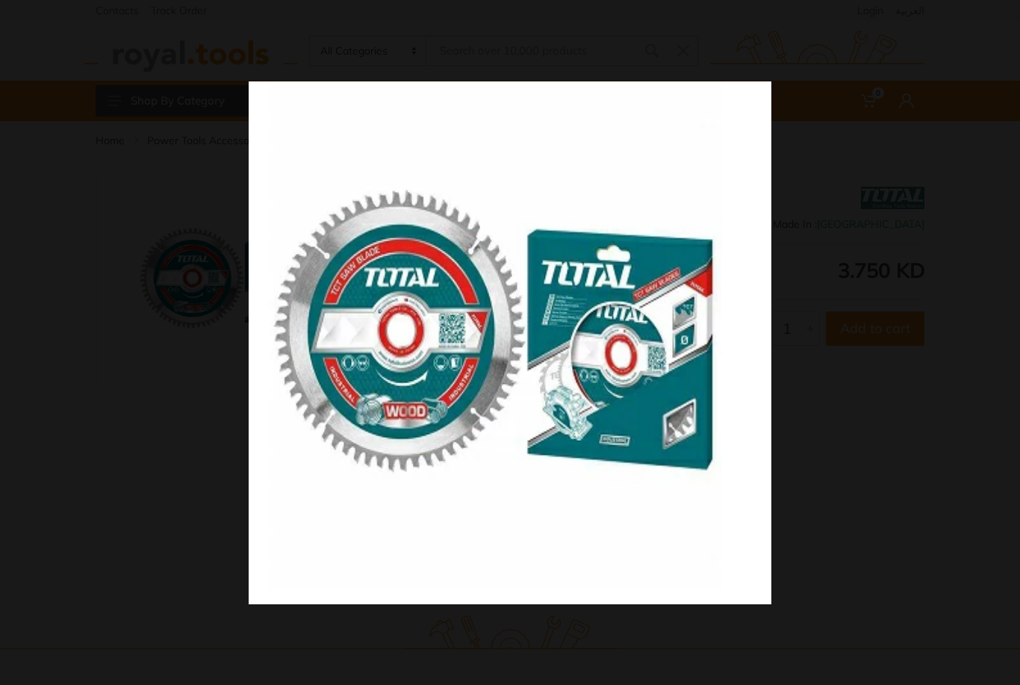
click at [1010, 18] on button at bounding box center [1003, 16] width 33 height 33
